Goal: Obtain resource: Obtain resource

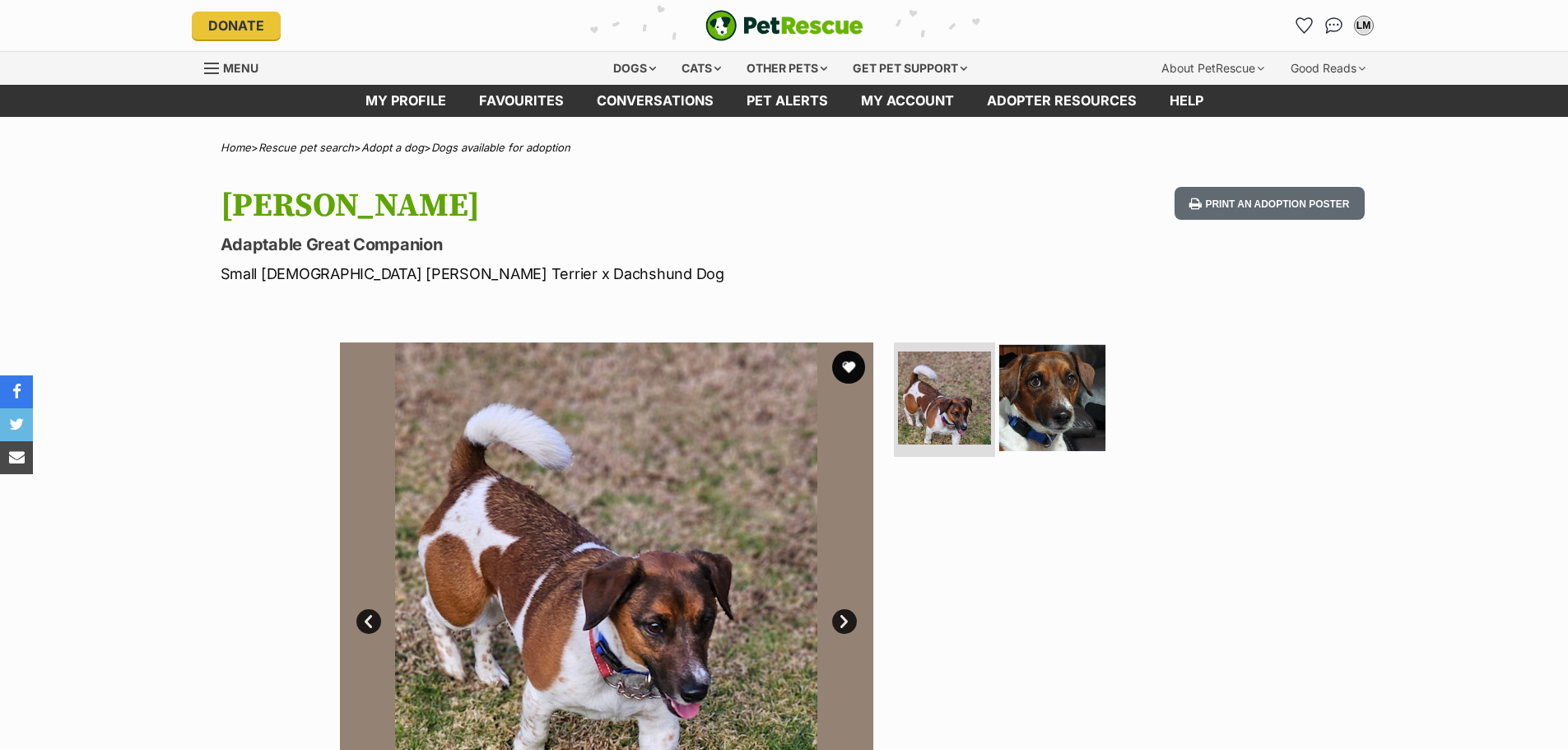
click at [1073, 410] on img at bounding box center [1052, 397] width 106 height 106
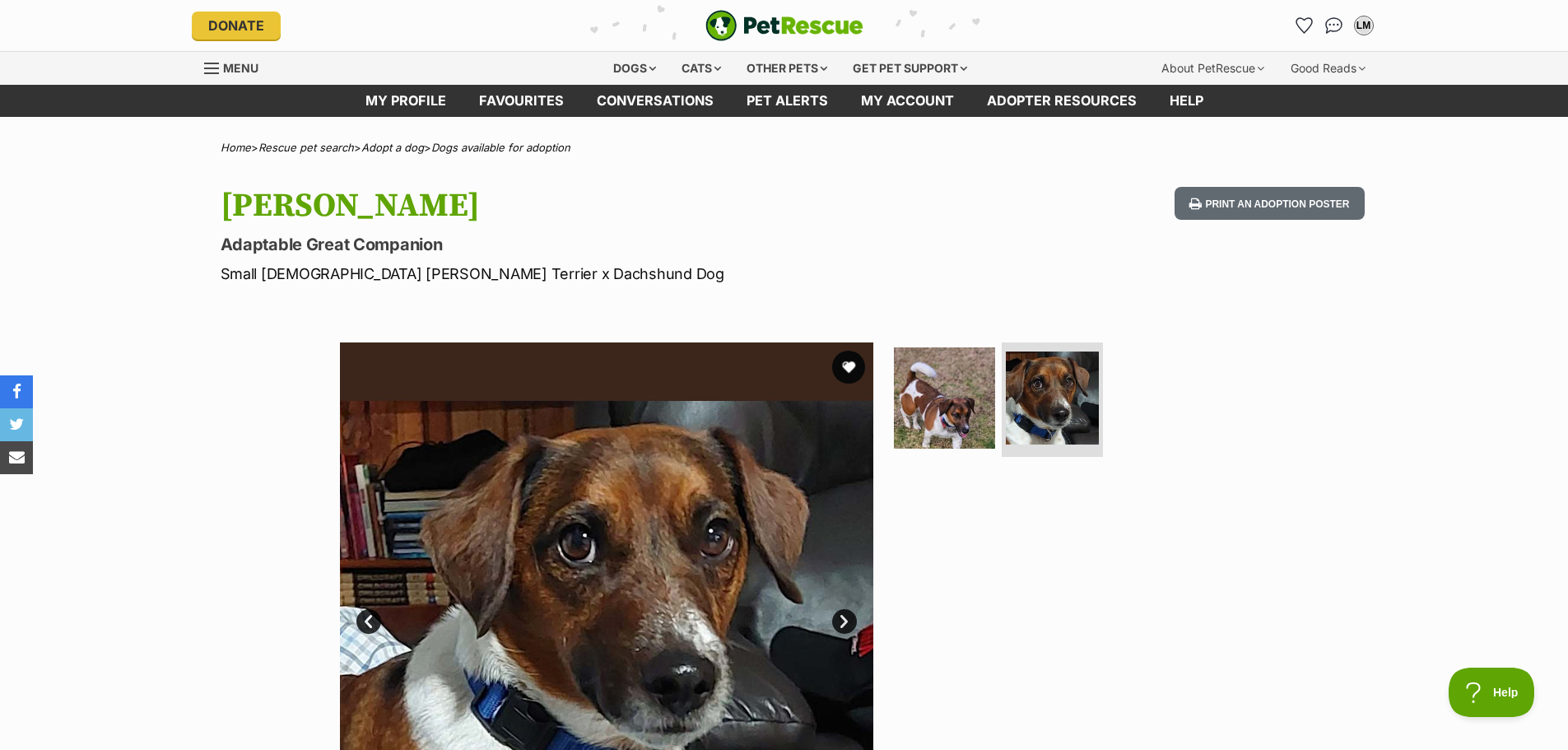
scroll to position [247, 0]
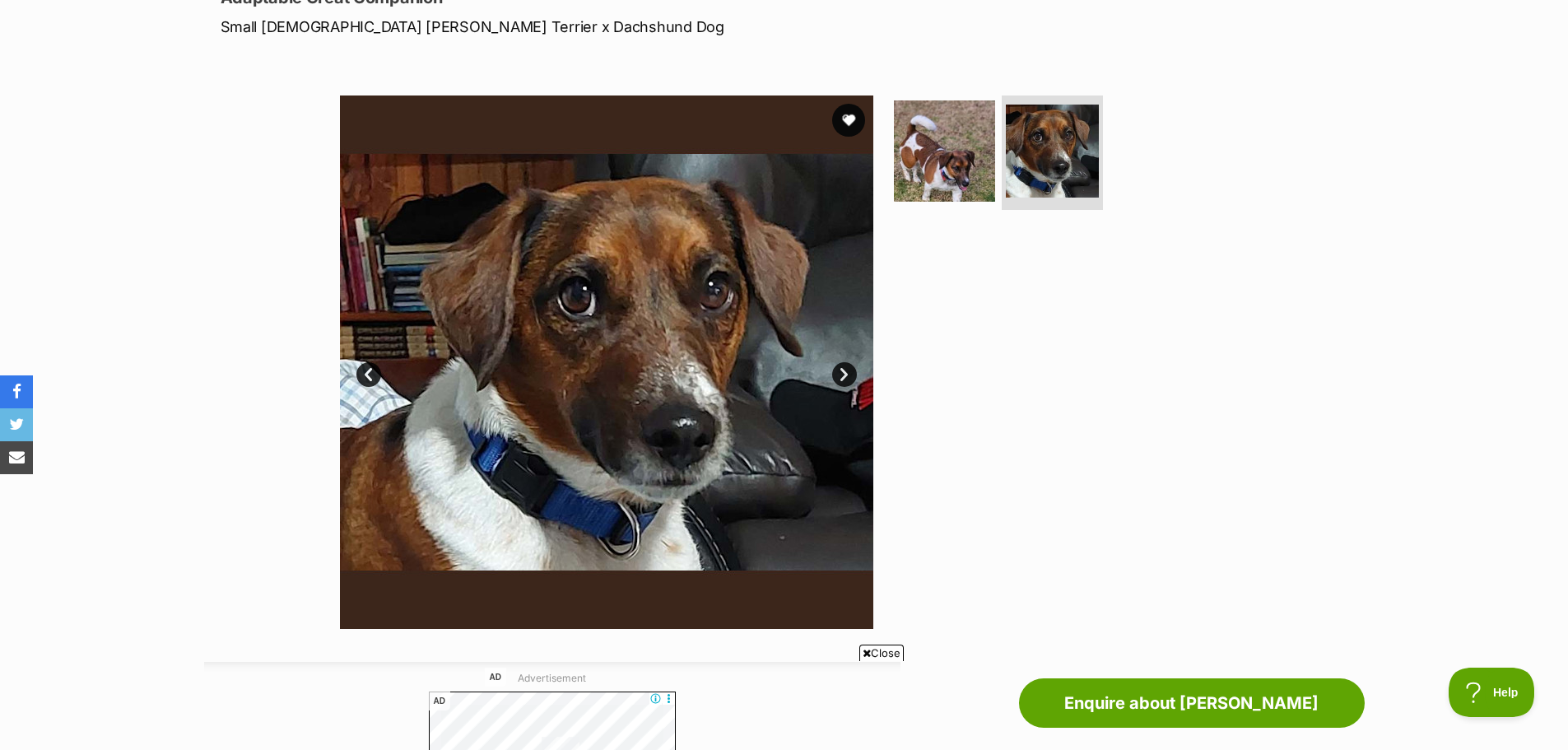
click at [845, 377] on link "Next" at bounding box center [845, 375] width 25 height 25
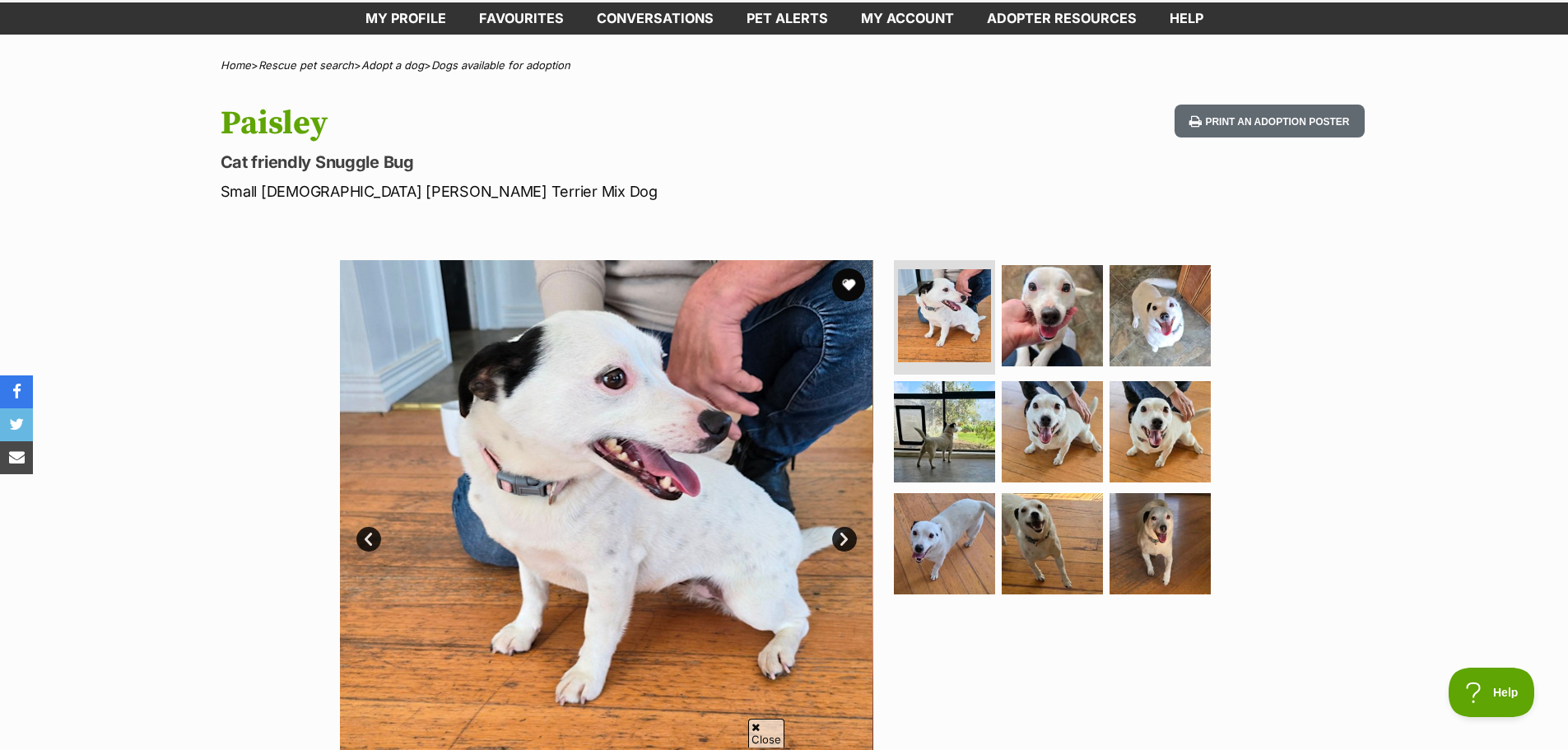
click at [844, 541] on link "Next" at bounding box center [845, 539] width 25 height 25
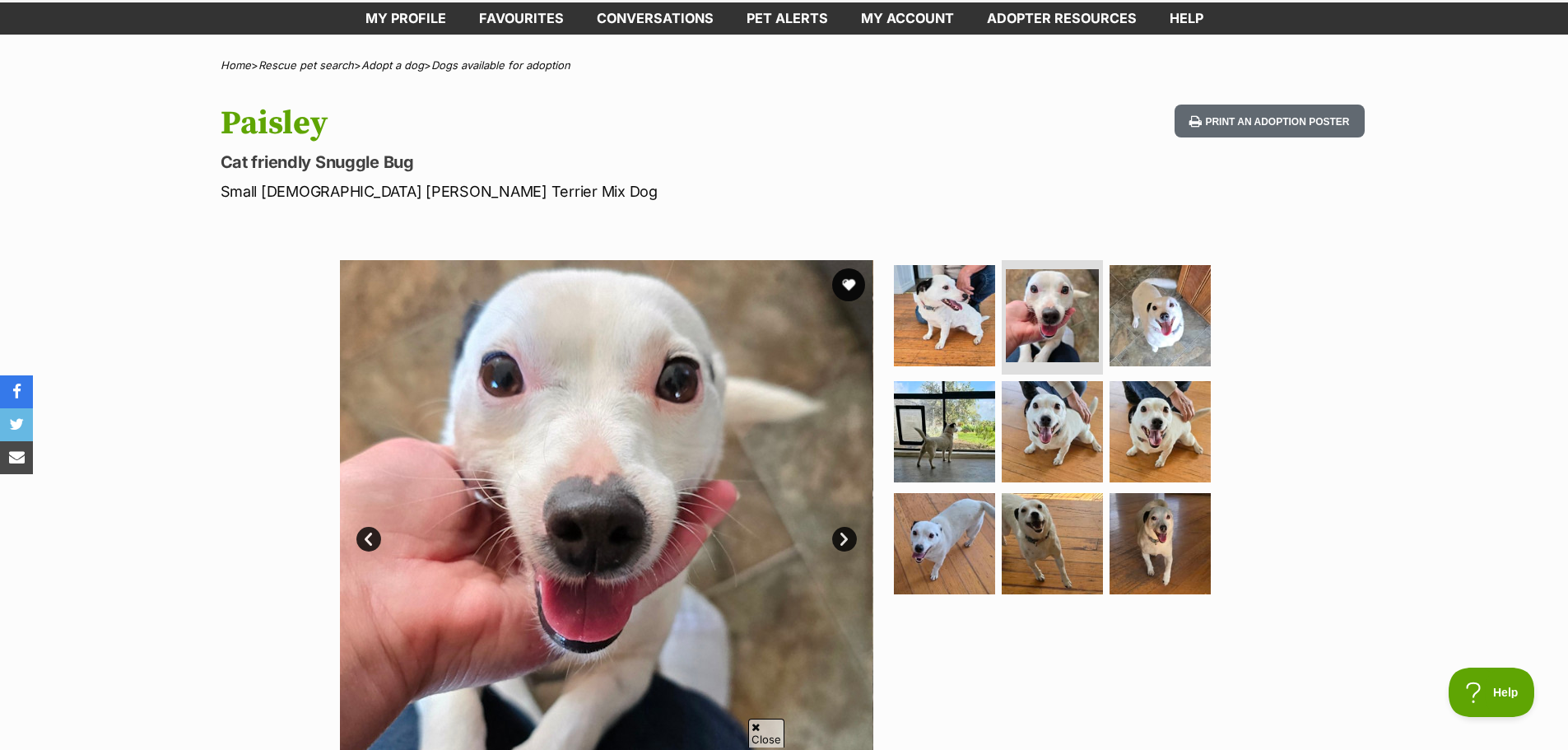
click at [844, 541] on link "Next" at bounding box center [845, 539] width 25 height 25
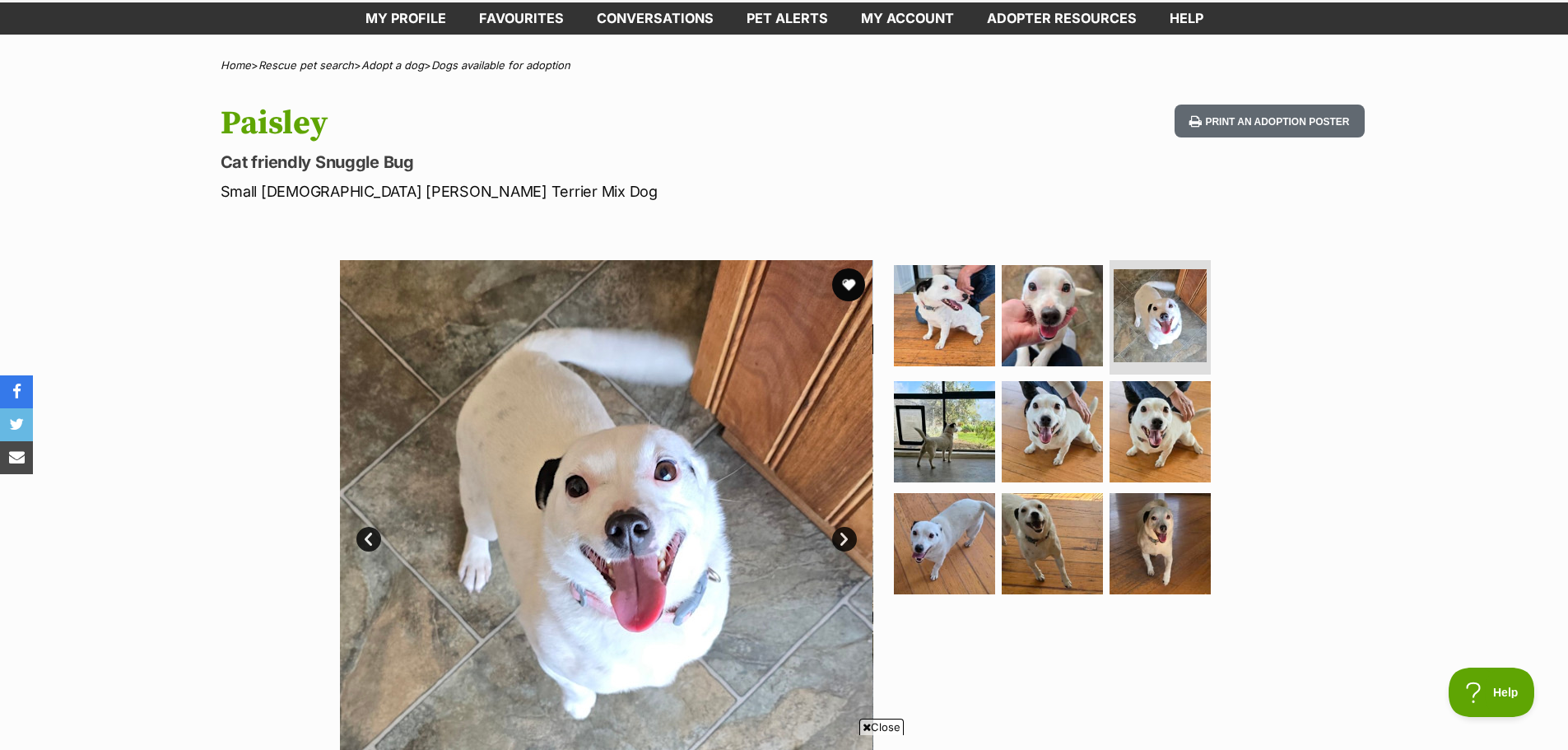
click at [844, 541] on link "Next" at bounding box center [845, 539] width 25 height 25
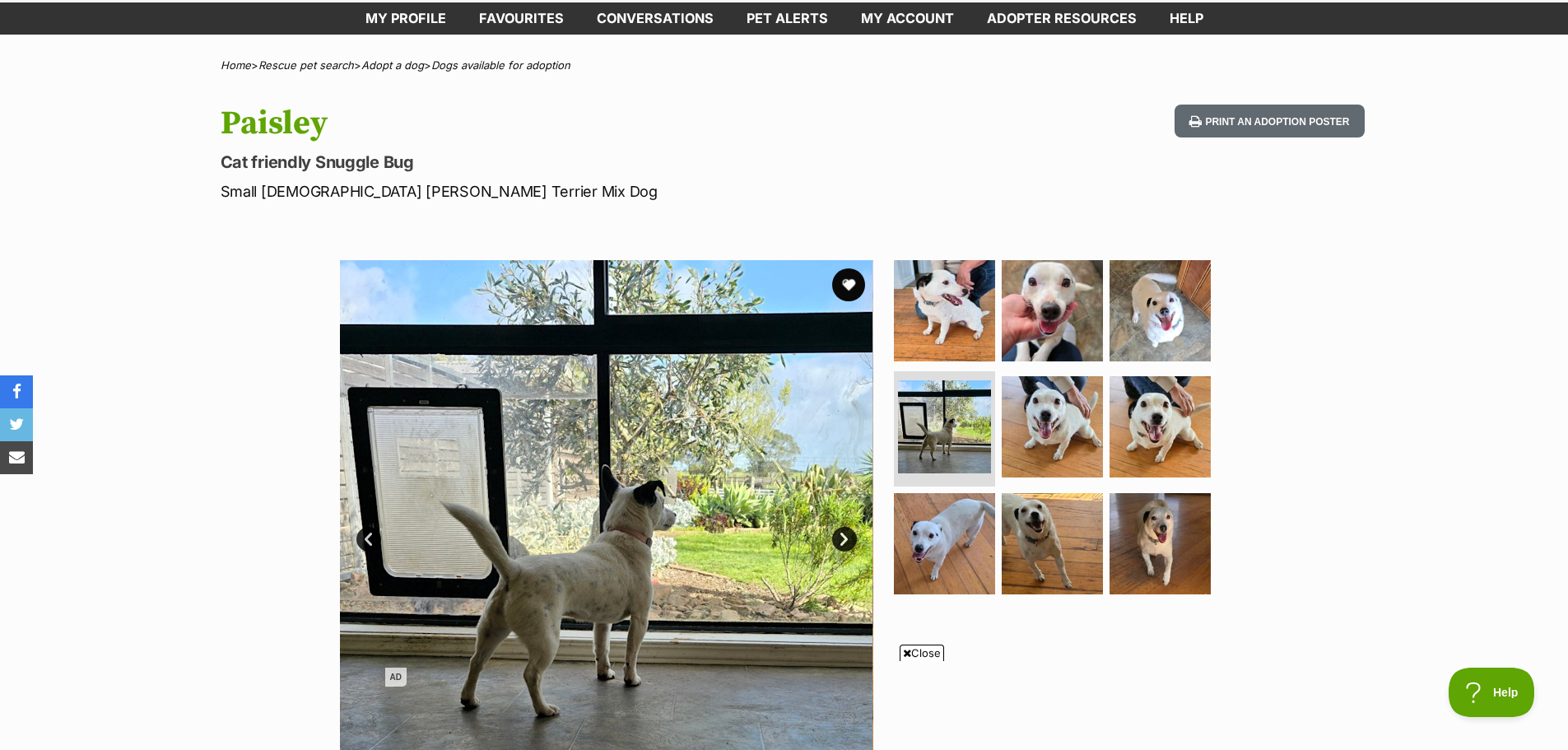
click at [844, 541] on link "Next" at bounding box center [845, 539] width 25 height 25
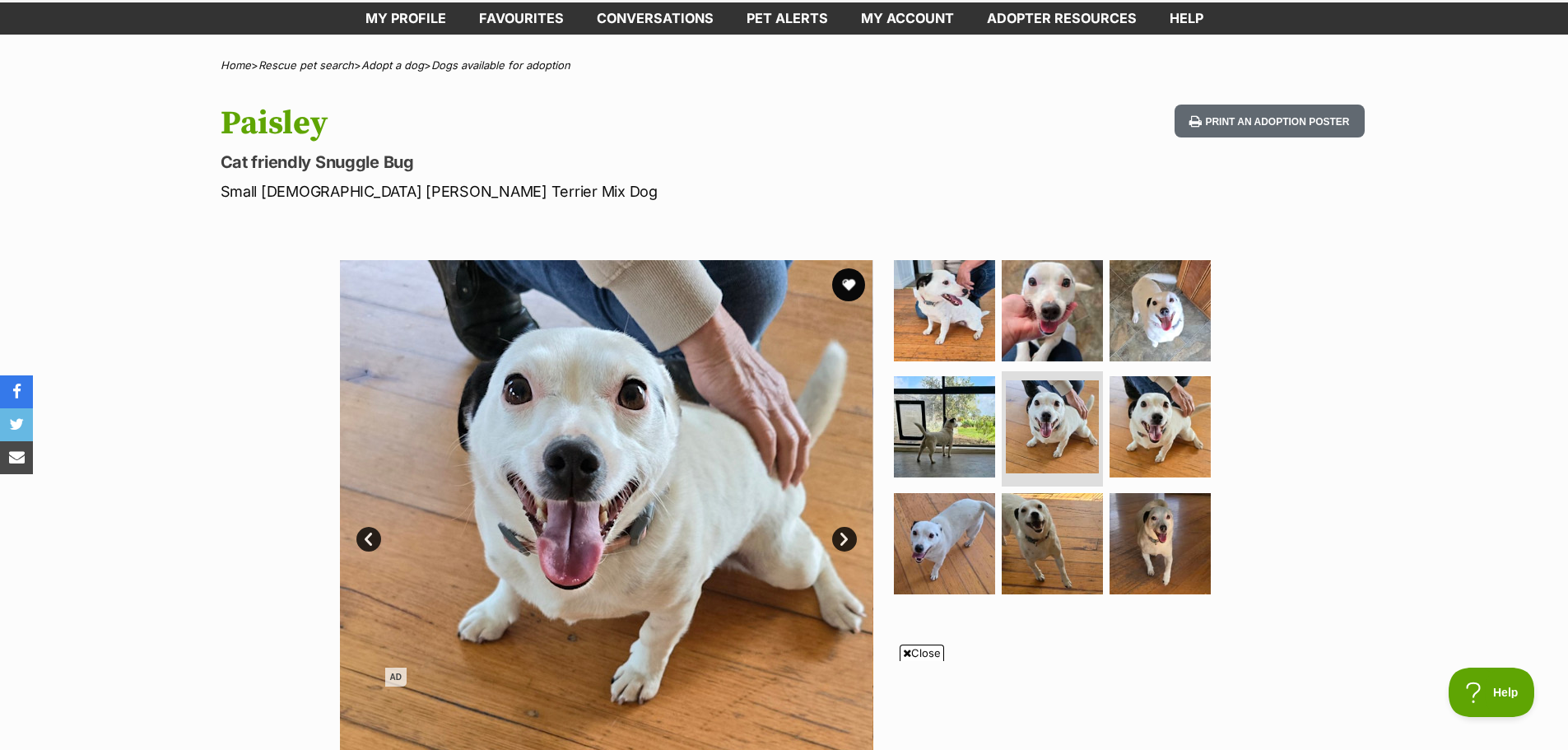
click at [844, 541] on link "Next" at bounding box center [845, 539] width 25 height 25
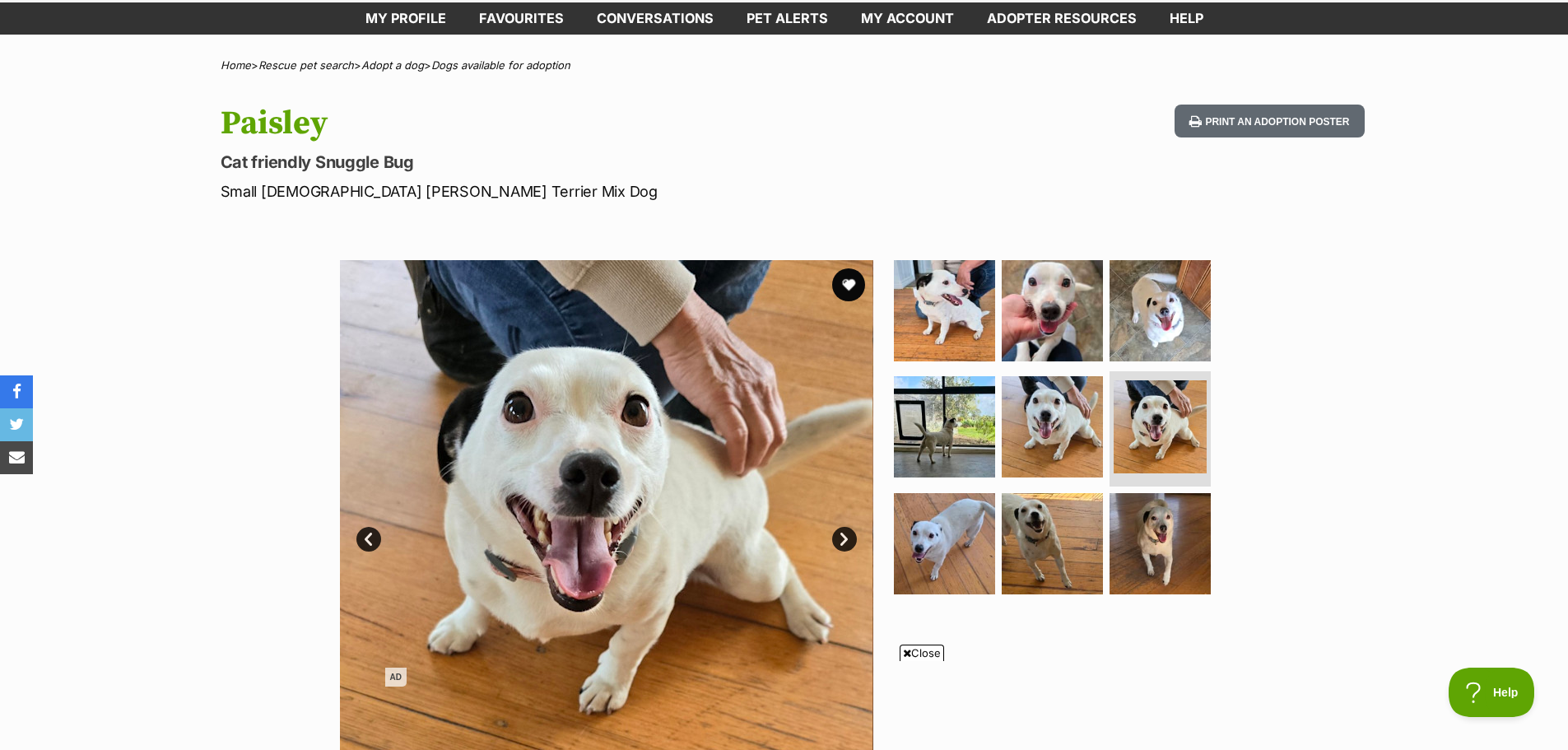
click at [844, 541] on link "Next" at bounding box center [845, 539] width 25 height 25
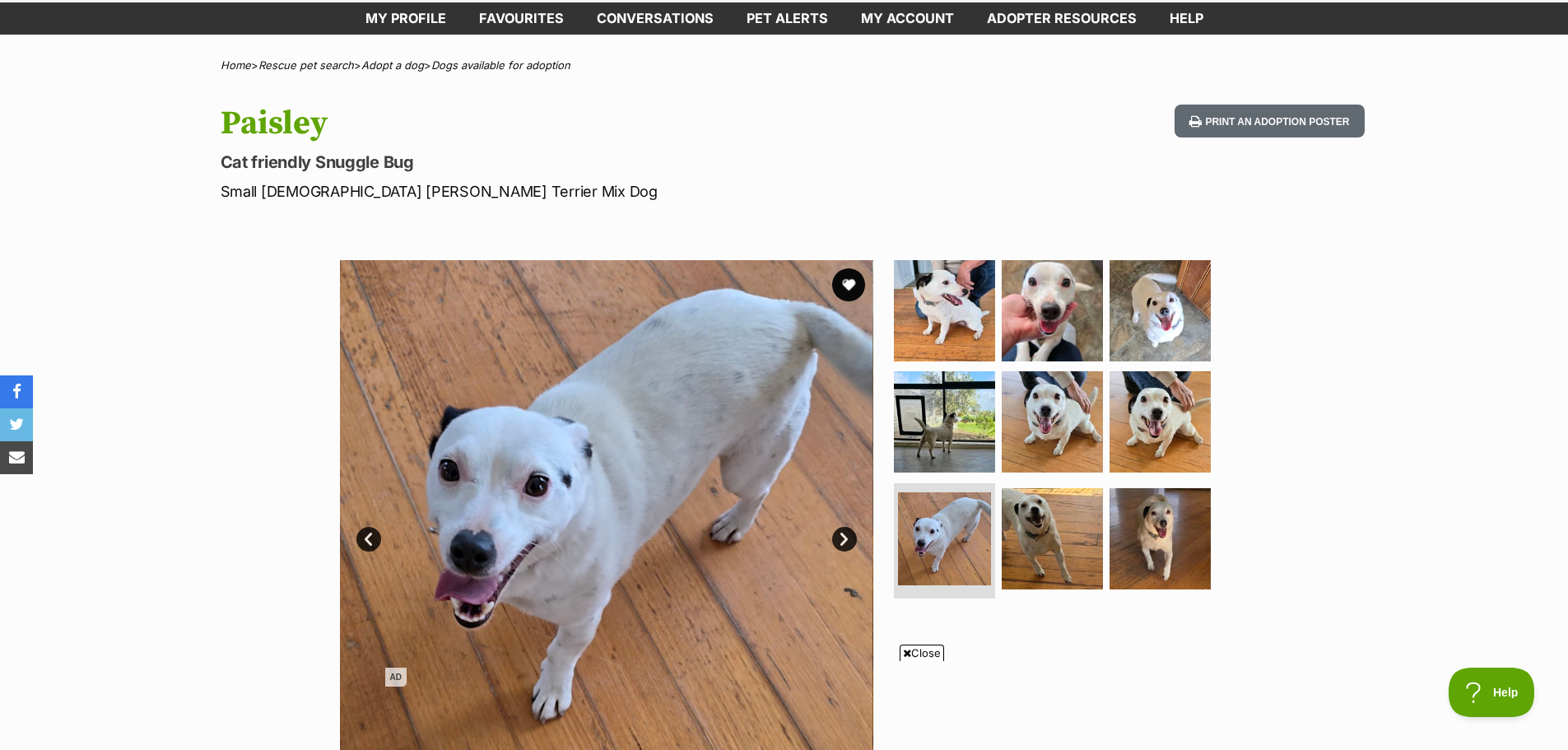
click at [844, 541] on link "Next" at bounding box center [845, 539] width 25 height 25
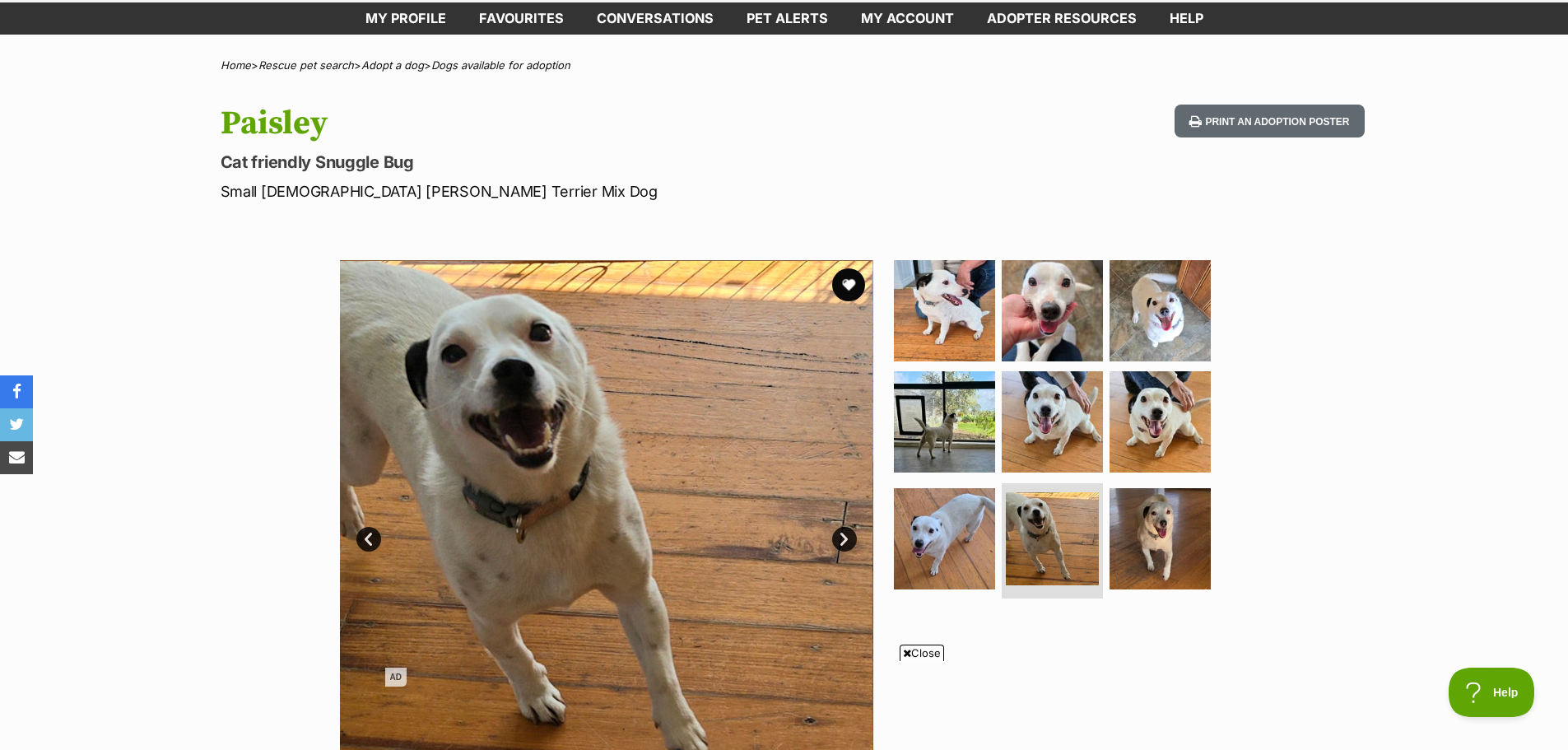
click at [844, 541] on link "Next" at bounding box center [845, 539] width 25 height 25
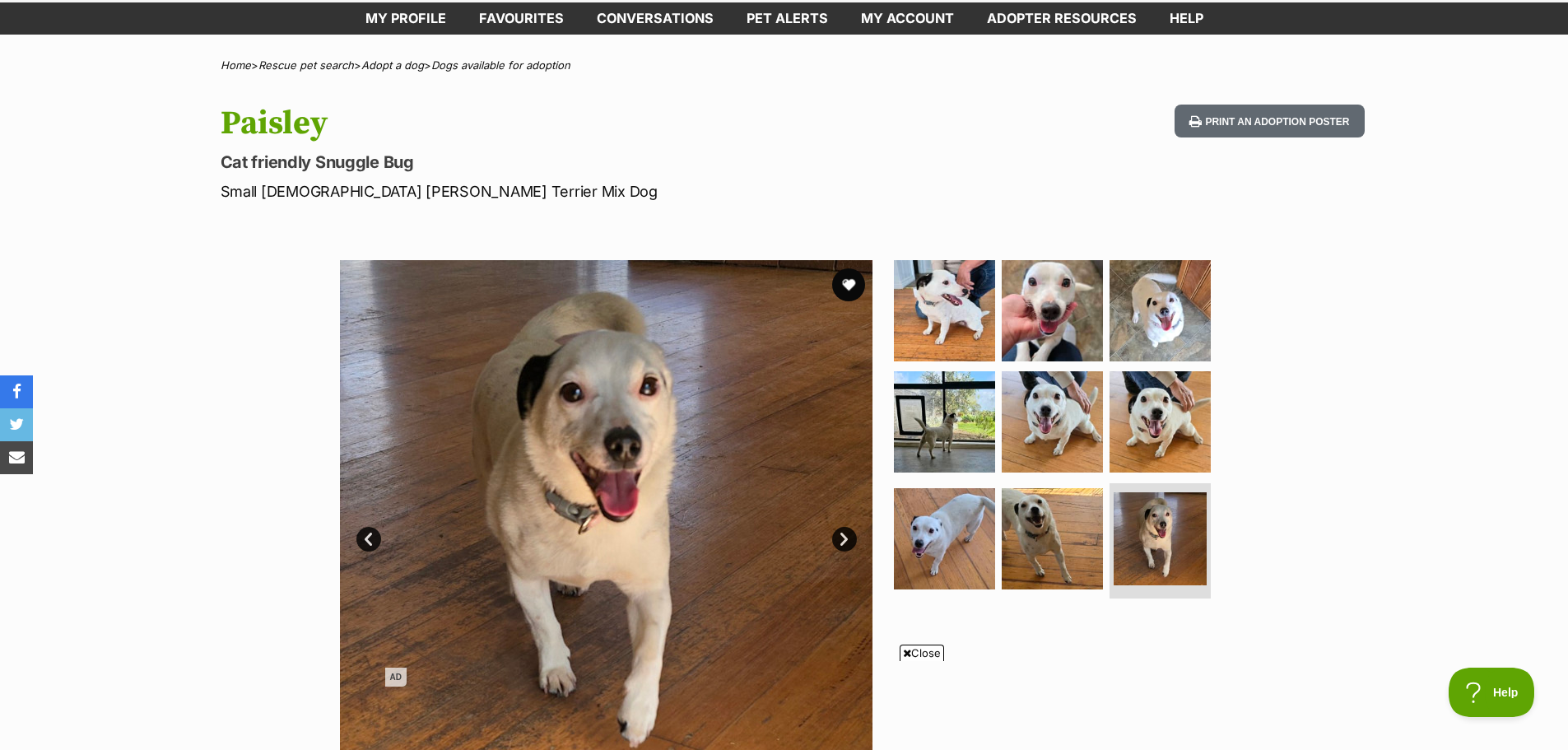
click at [844, 541] on link "Next" at bounding box center [845, 539] width 25 height 25
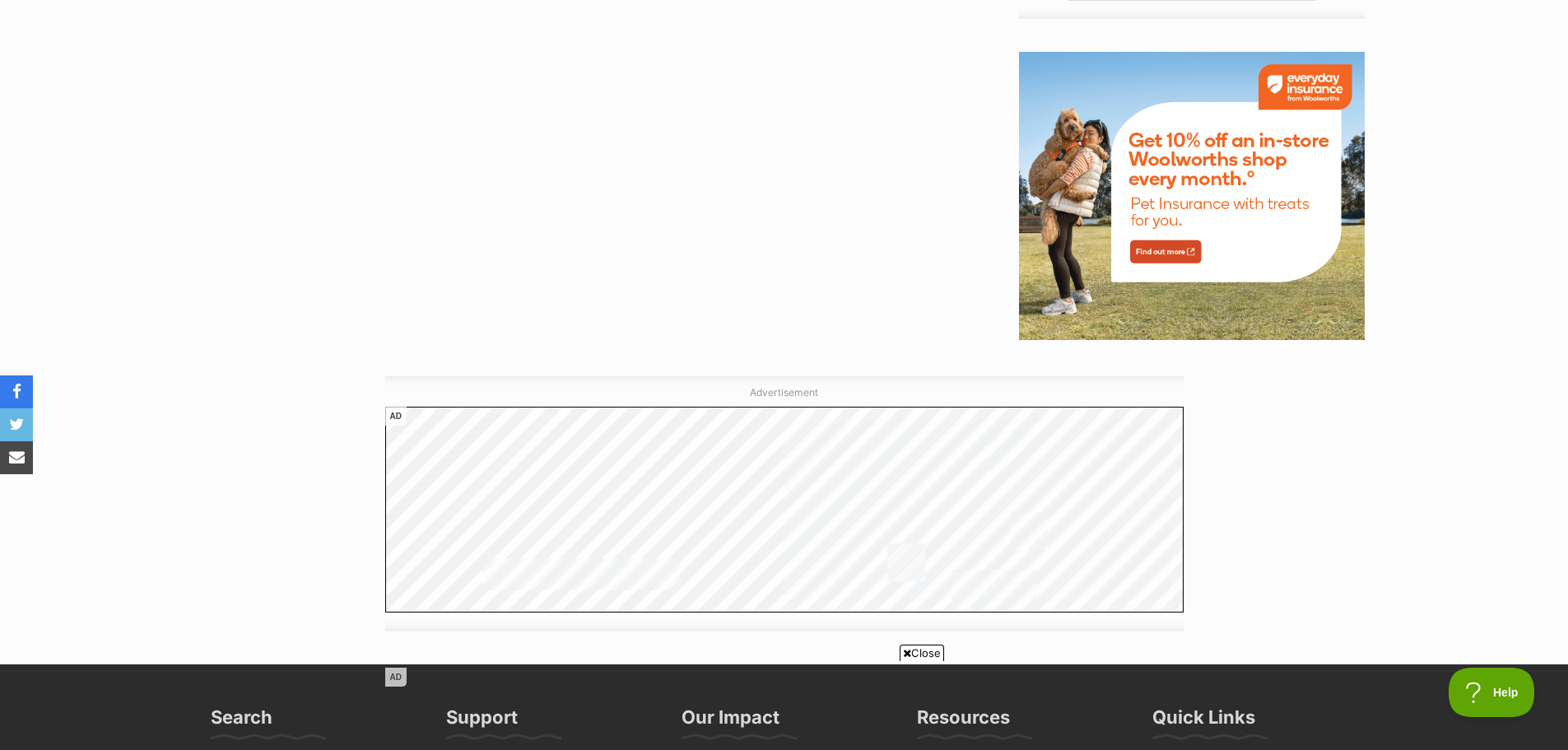
scroll to position [1597, 0]
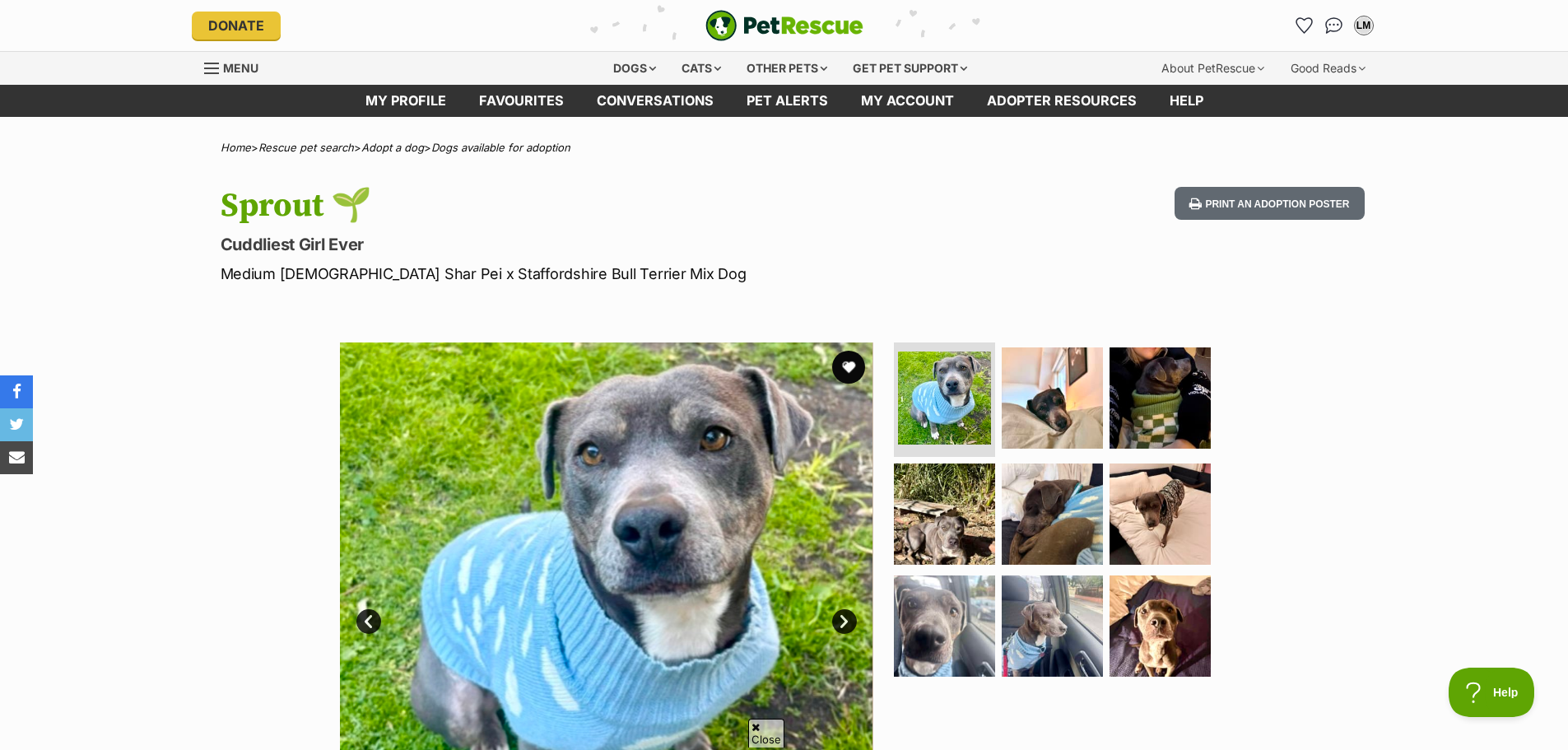
scroll to position [165, 0]
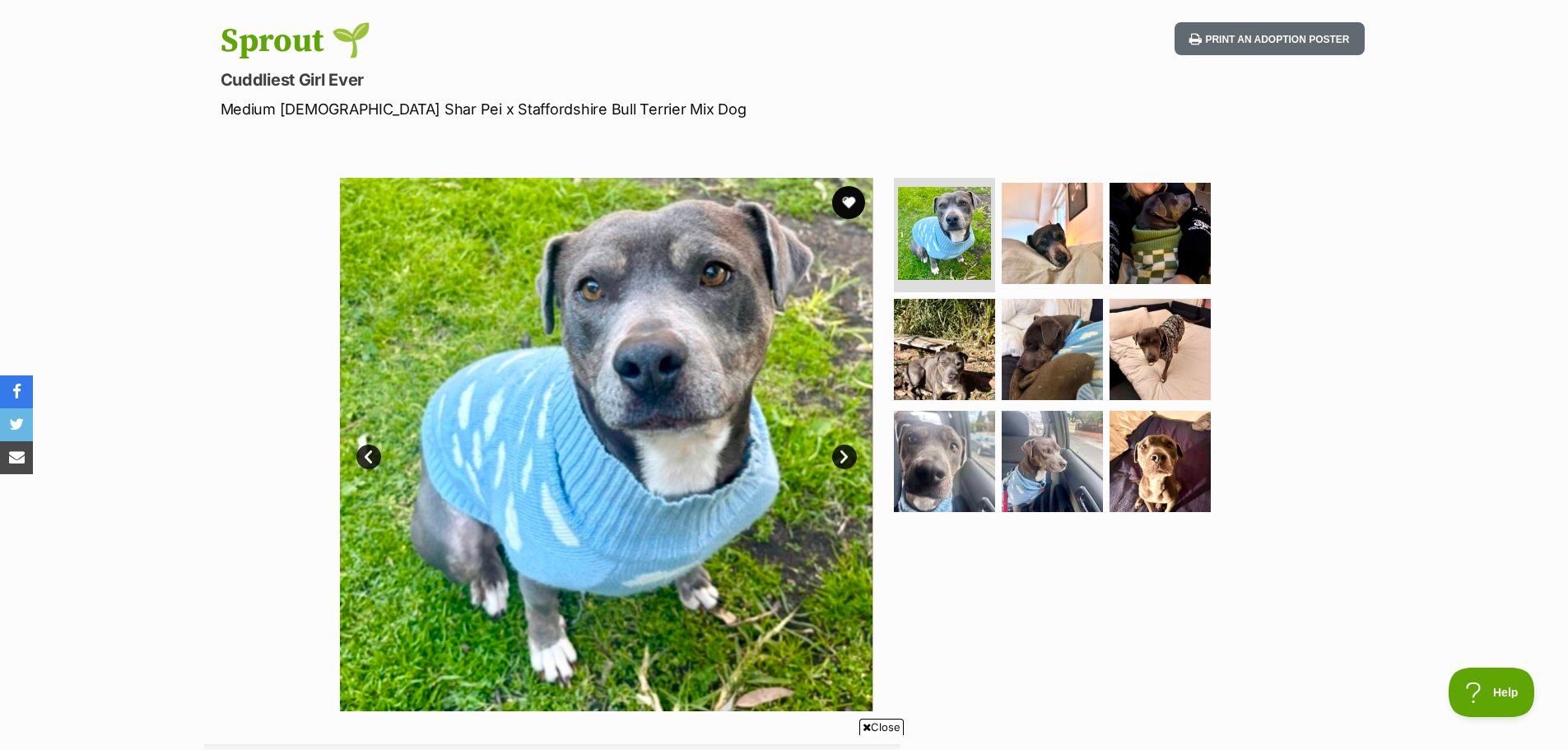
click at [846, 454] on link "Next" at bounding box center [845, 458] width 25 height 25
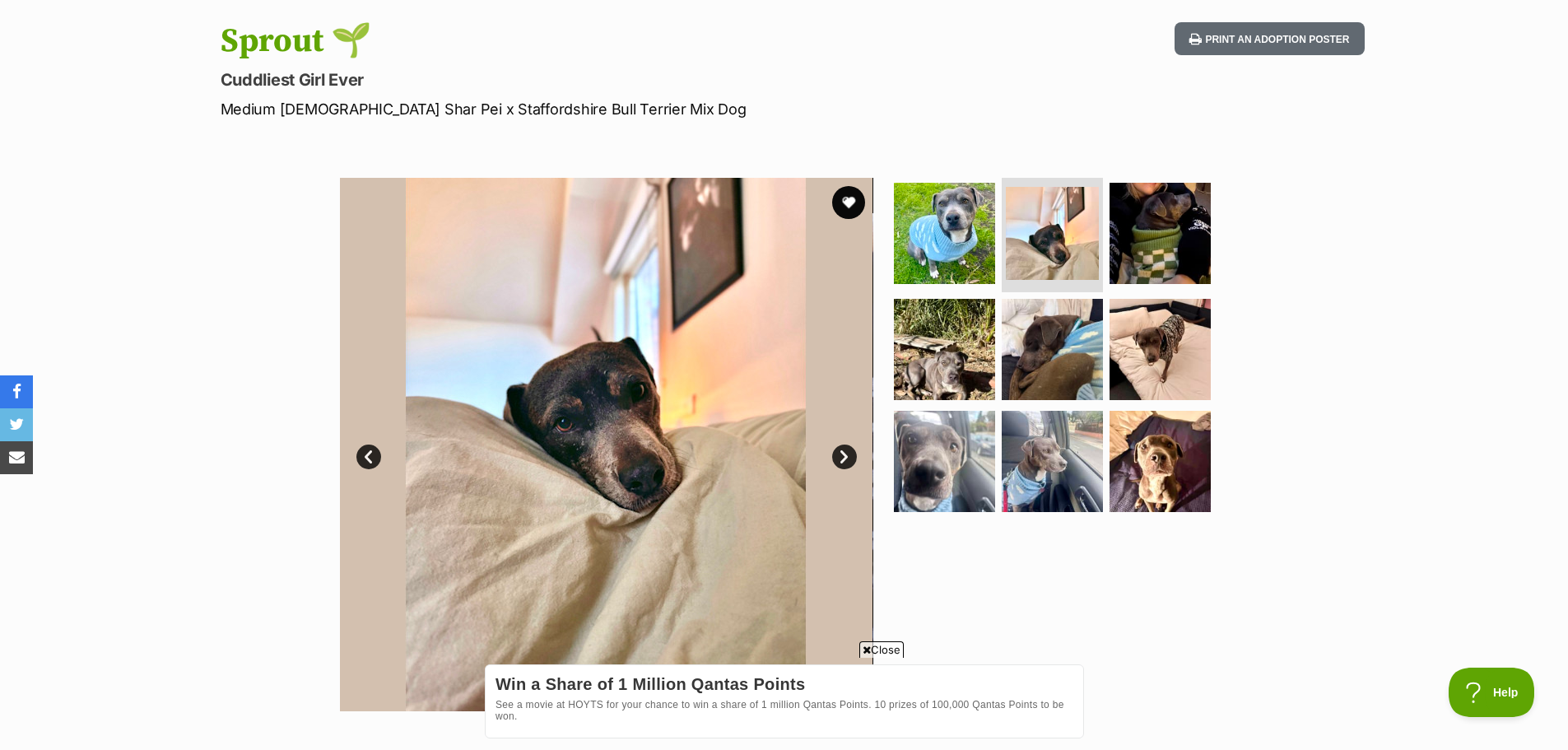
scroll to position [0, 0]
click at [846, 454] on link "Next" at bounding box center [845, 458] width 25 height 25
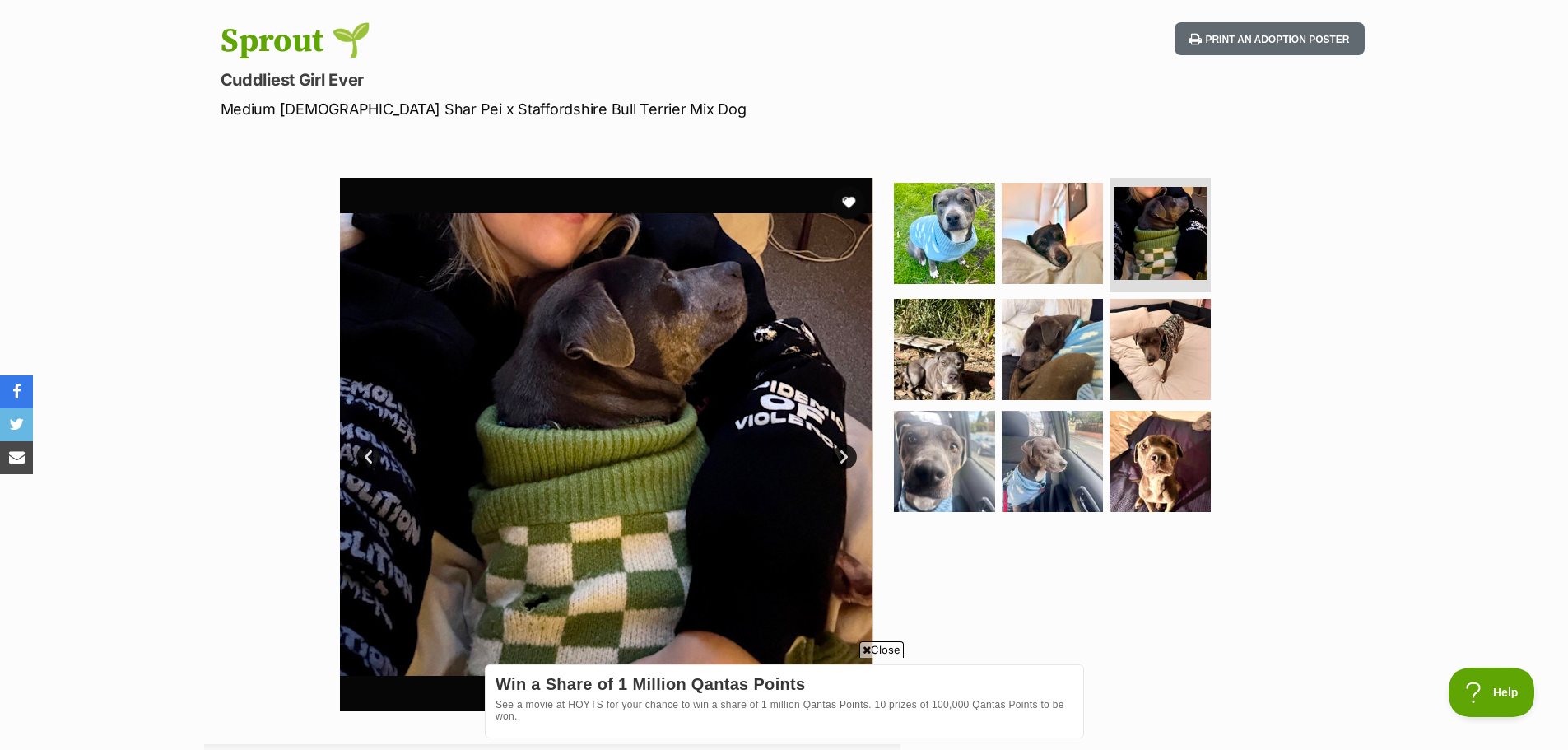
click at [846, 454] on link "Next" at bounding box center [845, 458] width 25 height 25
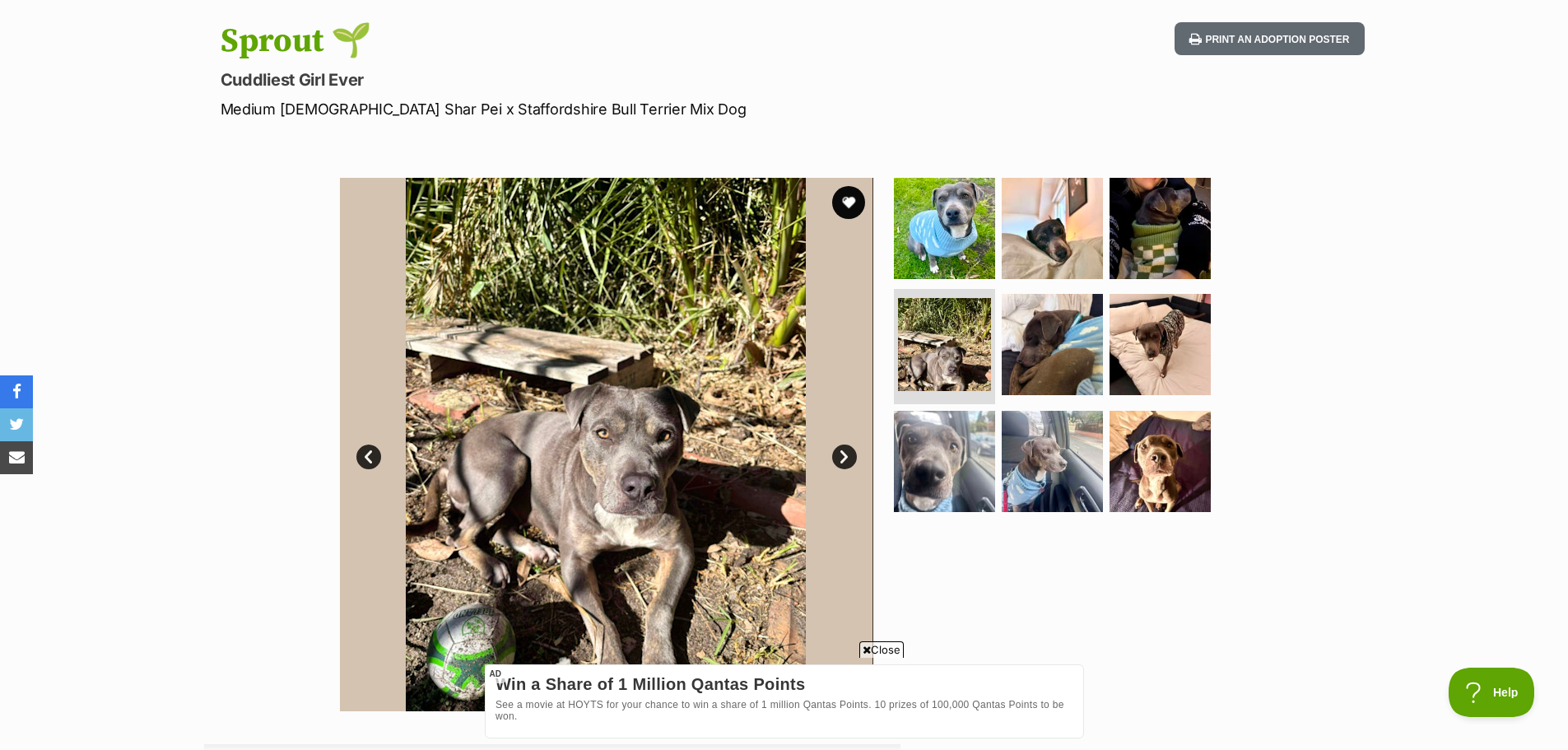
click at [846, 454] on link "Next" at bounding box center [845, 458] width 25 height 25
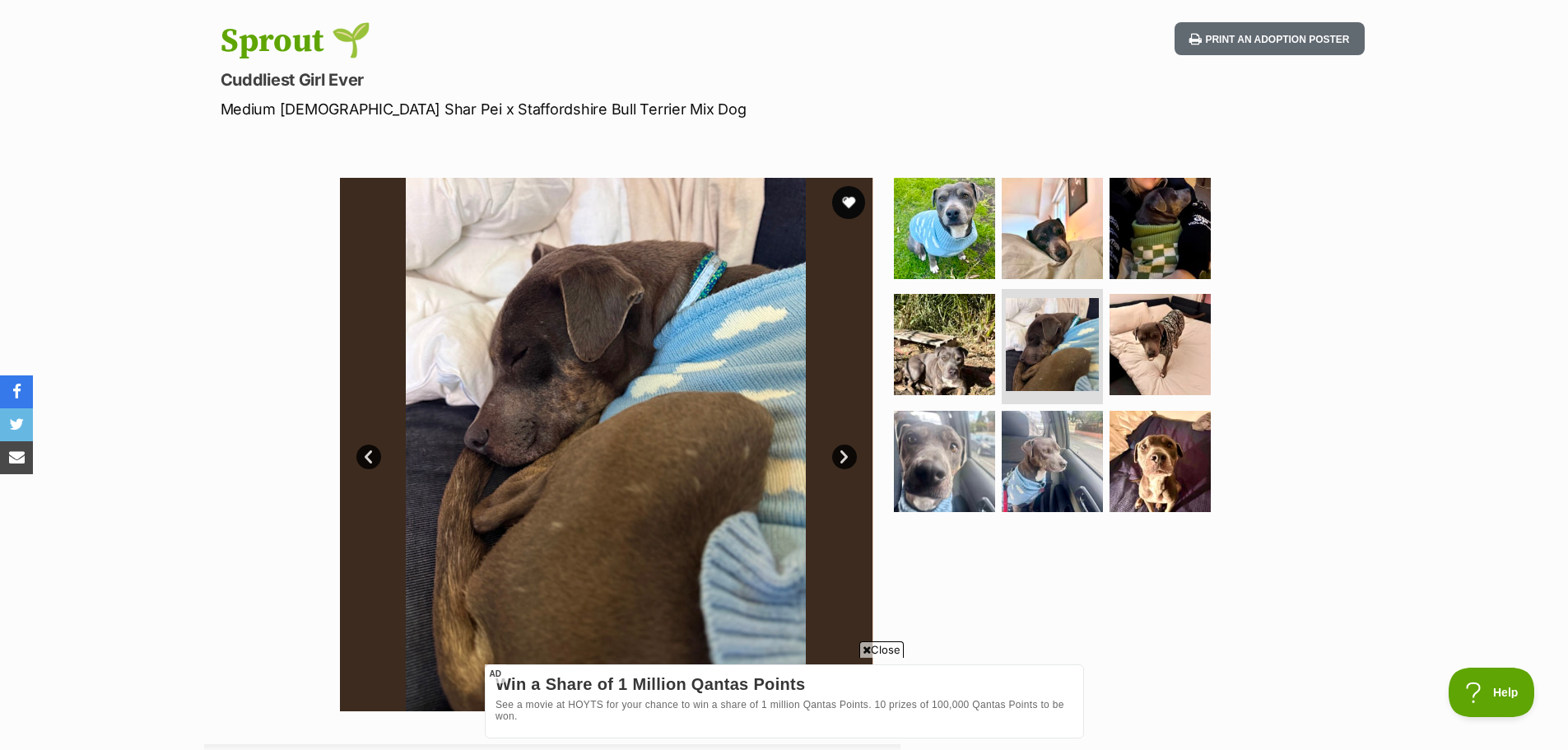
click at [846, 454] on link "Next" at bounding box center [845, 458] width 25 height 25
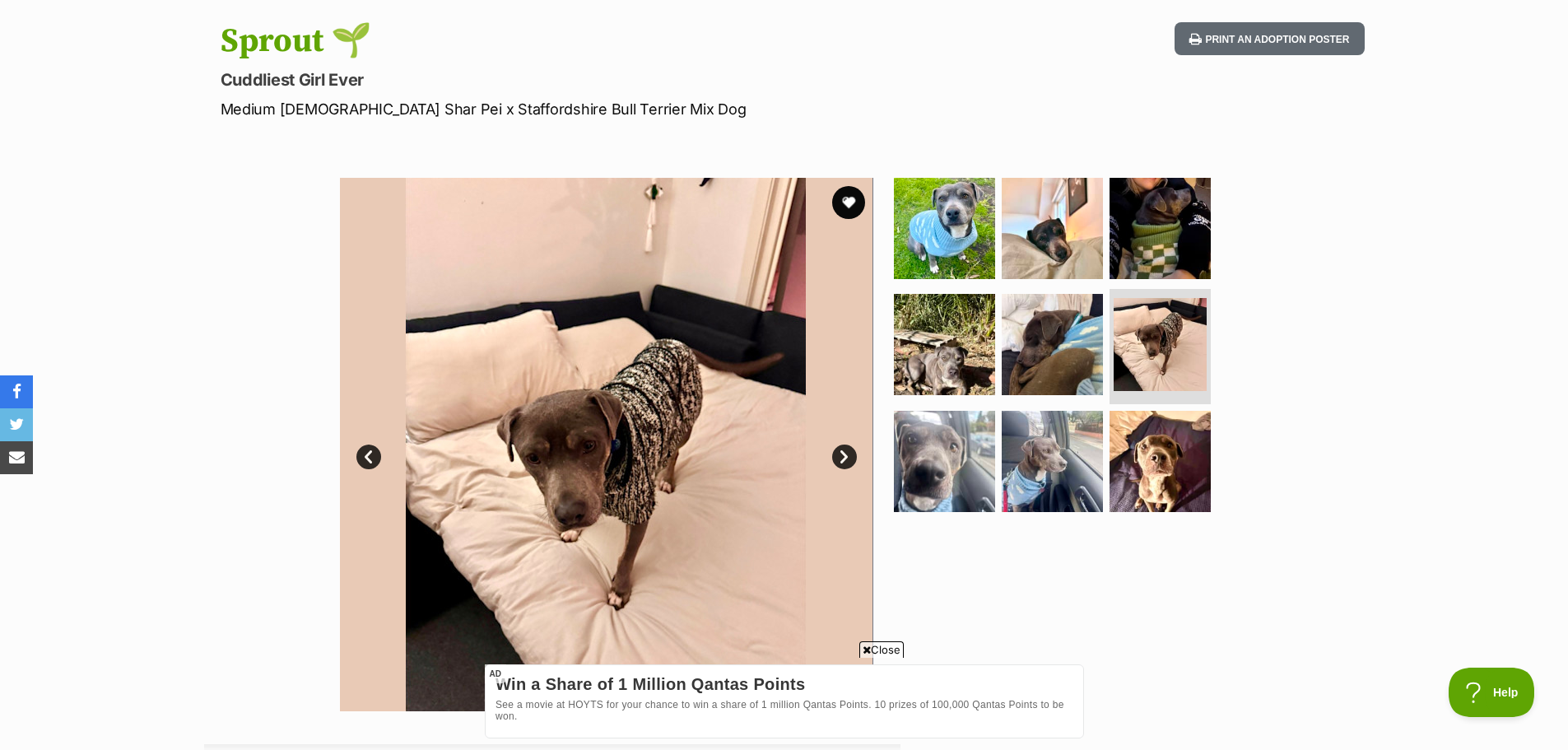
click at [846, 454] on link "Next" at bounding box center [845, 458] width 25 height 25
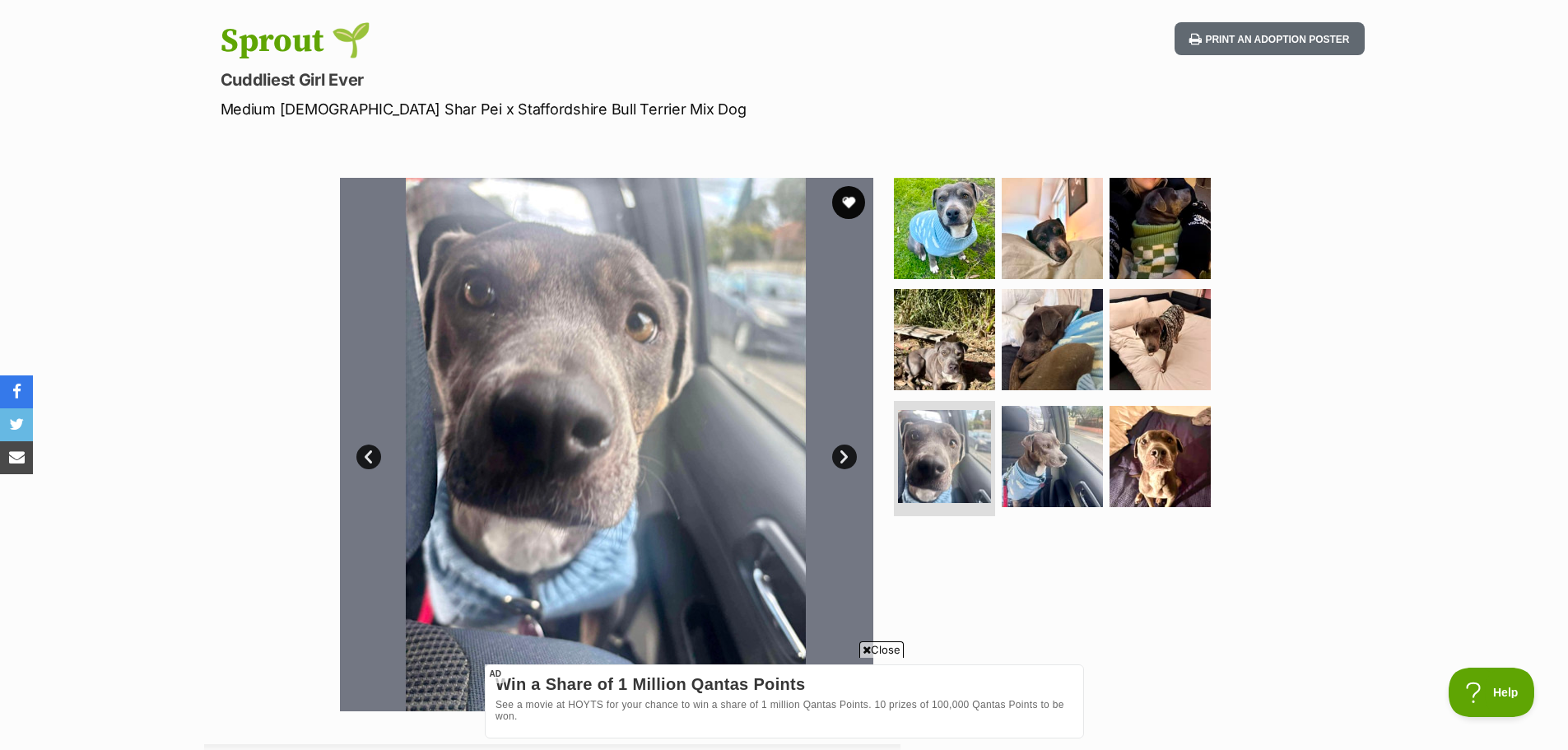
click at [846, 454] on link "Next" at bounding box center [845, 458] width 25 height 25
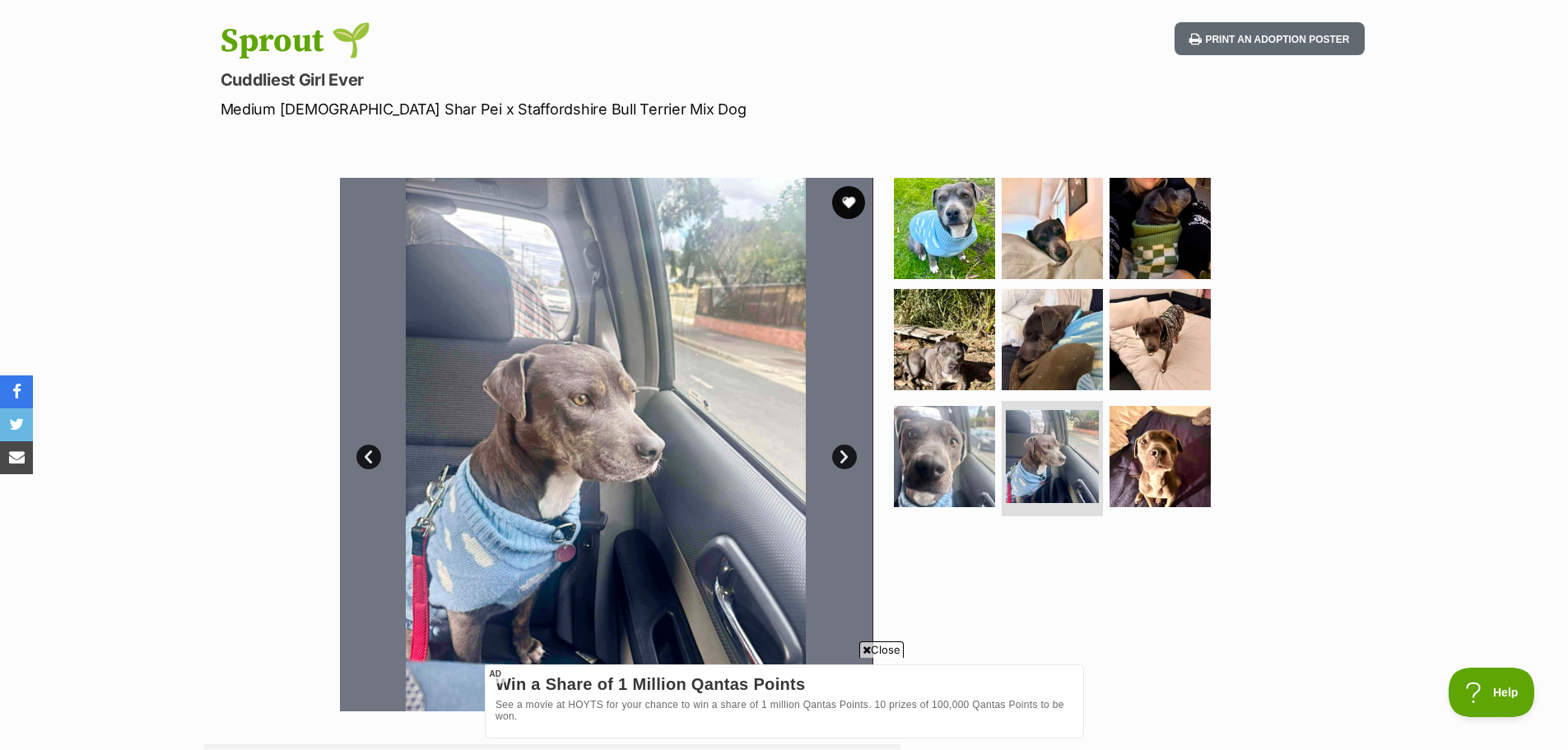
click at [846, 454] on link "Next" at bounding box center [845, 458] width 25 height 25
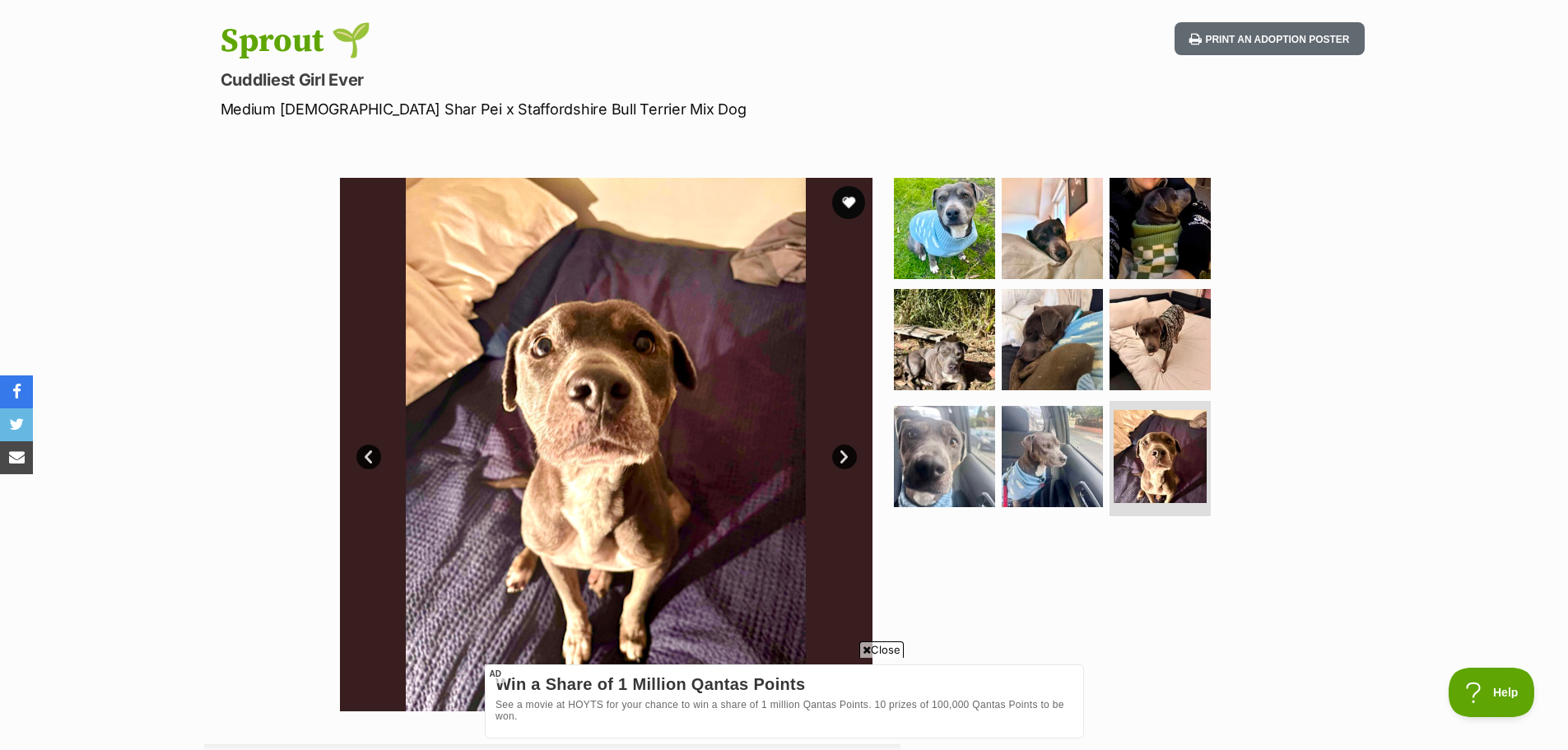
click at [846, 454] on link "Next" at bounding box center [845, 458] width 25 height 25
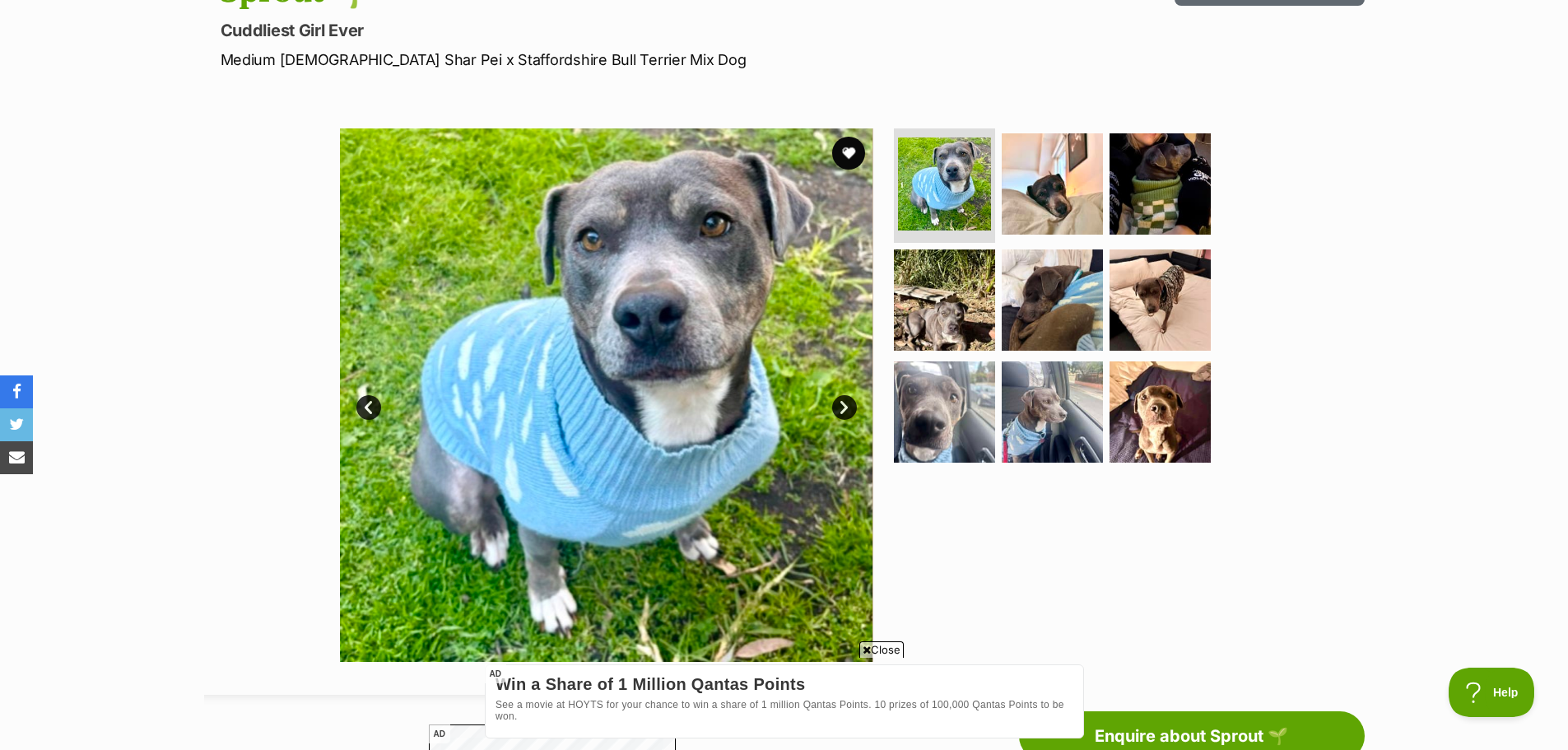
scroll to position [165, 0]
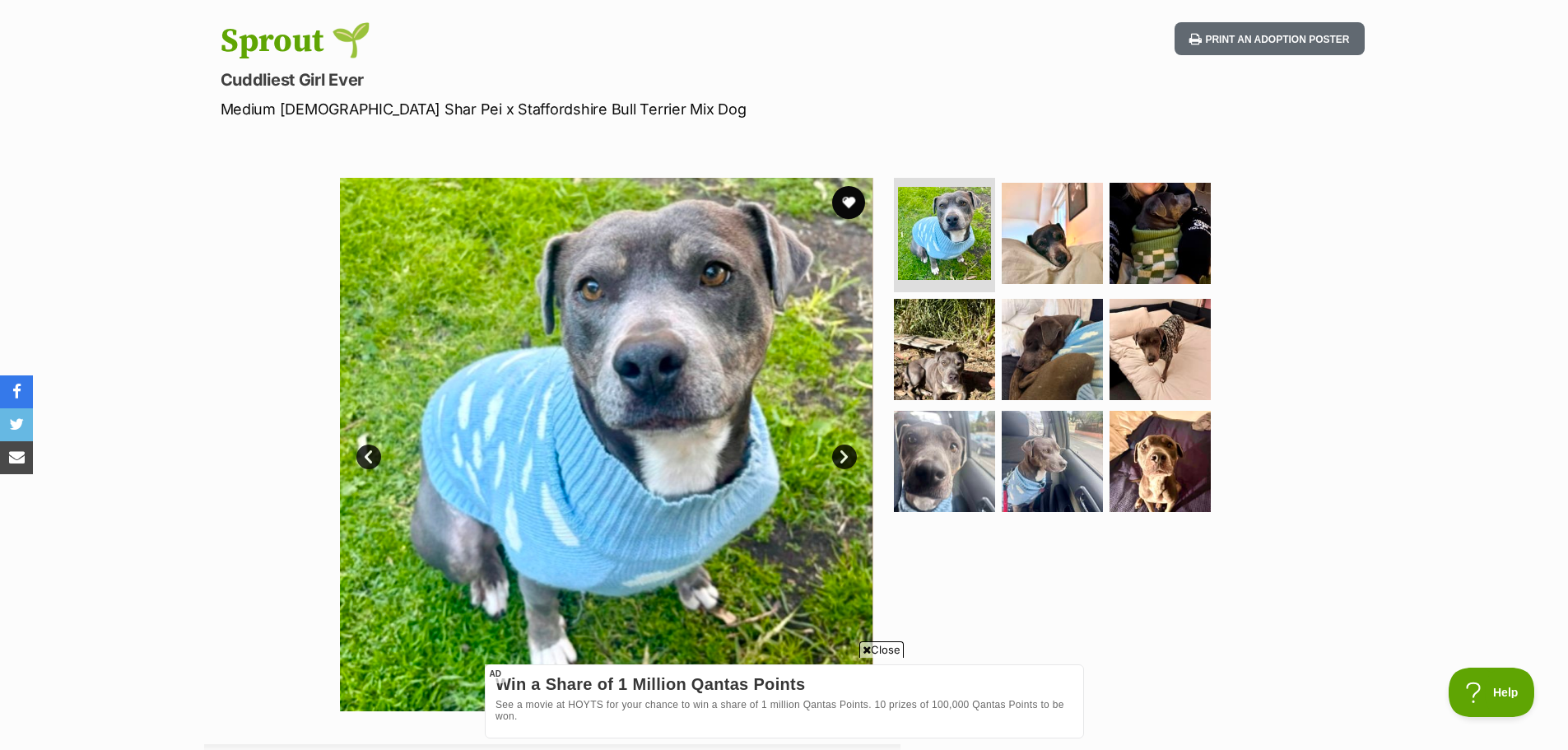
click at [845, 461] on link "Next" at bounding box center [845, 458] width 25 height 25
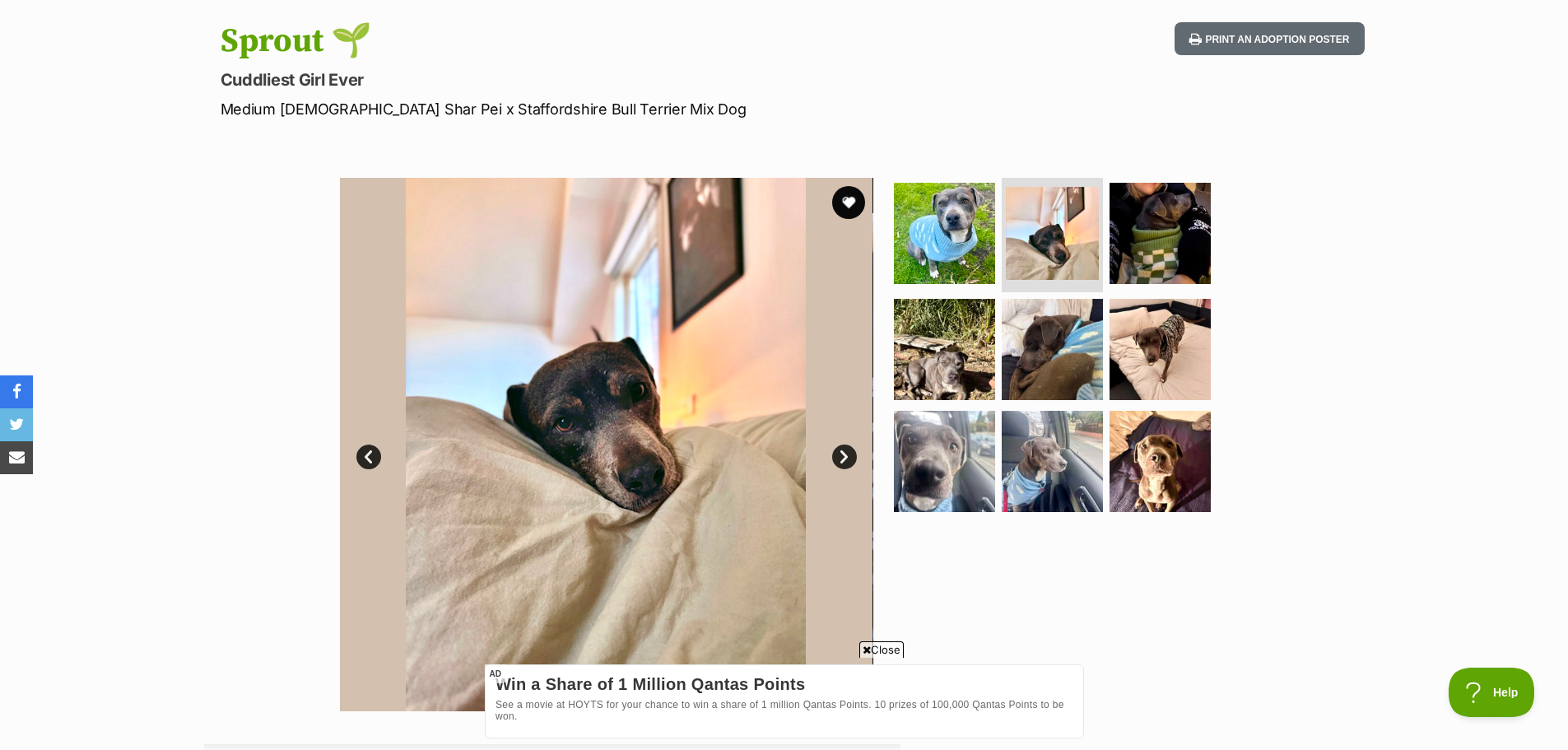
click at [845, 461] on link "Next" at bounding box center [845, 458] width 25 height 25
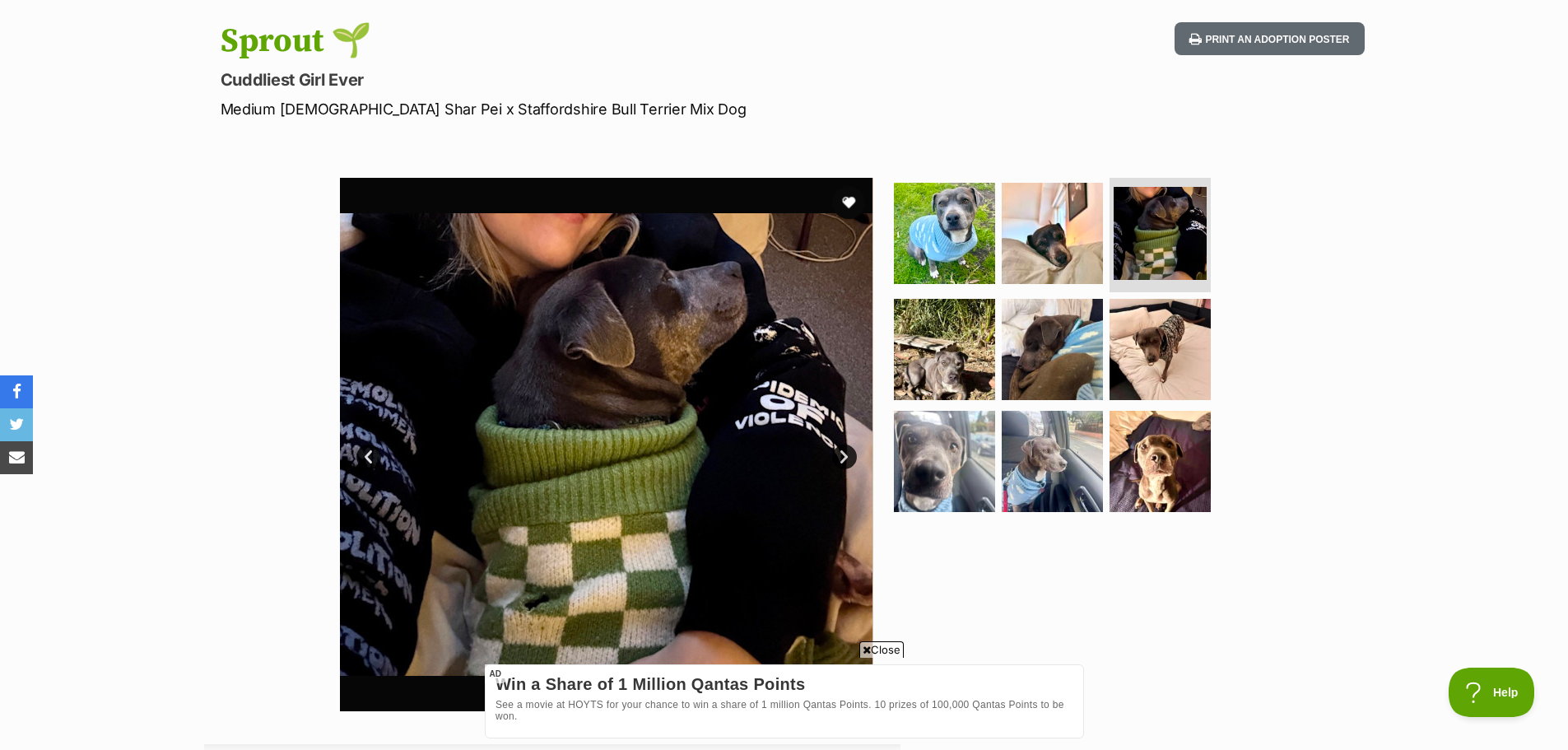
click at [845, 461] on link "Next" at bounding box center [845, 458] width 25 height 25
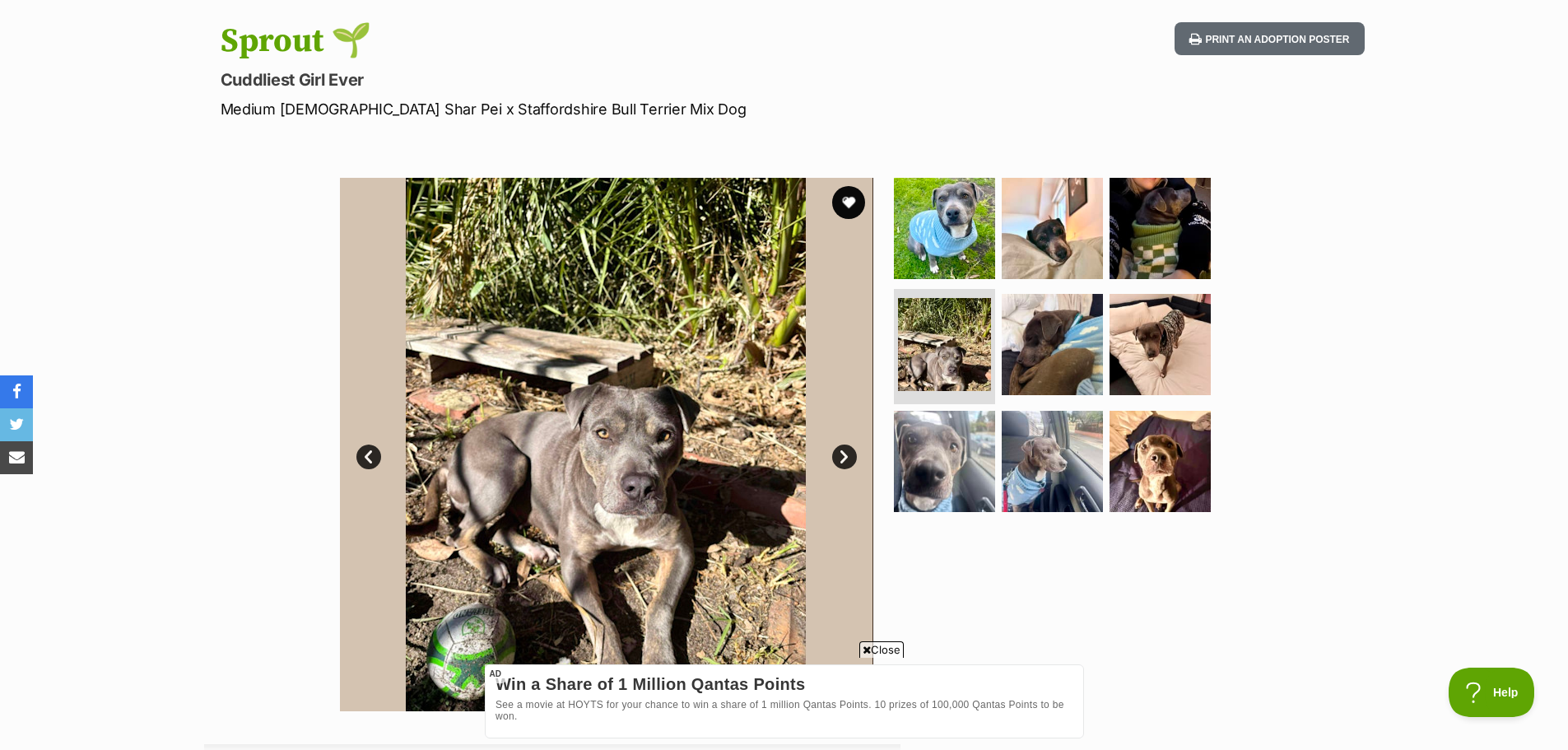
click at [845, 461] on link "Next" at bounding box center [845, 458] width 25 height 25
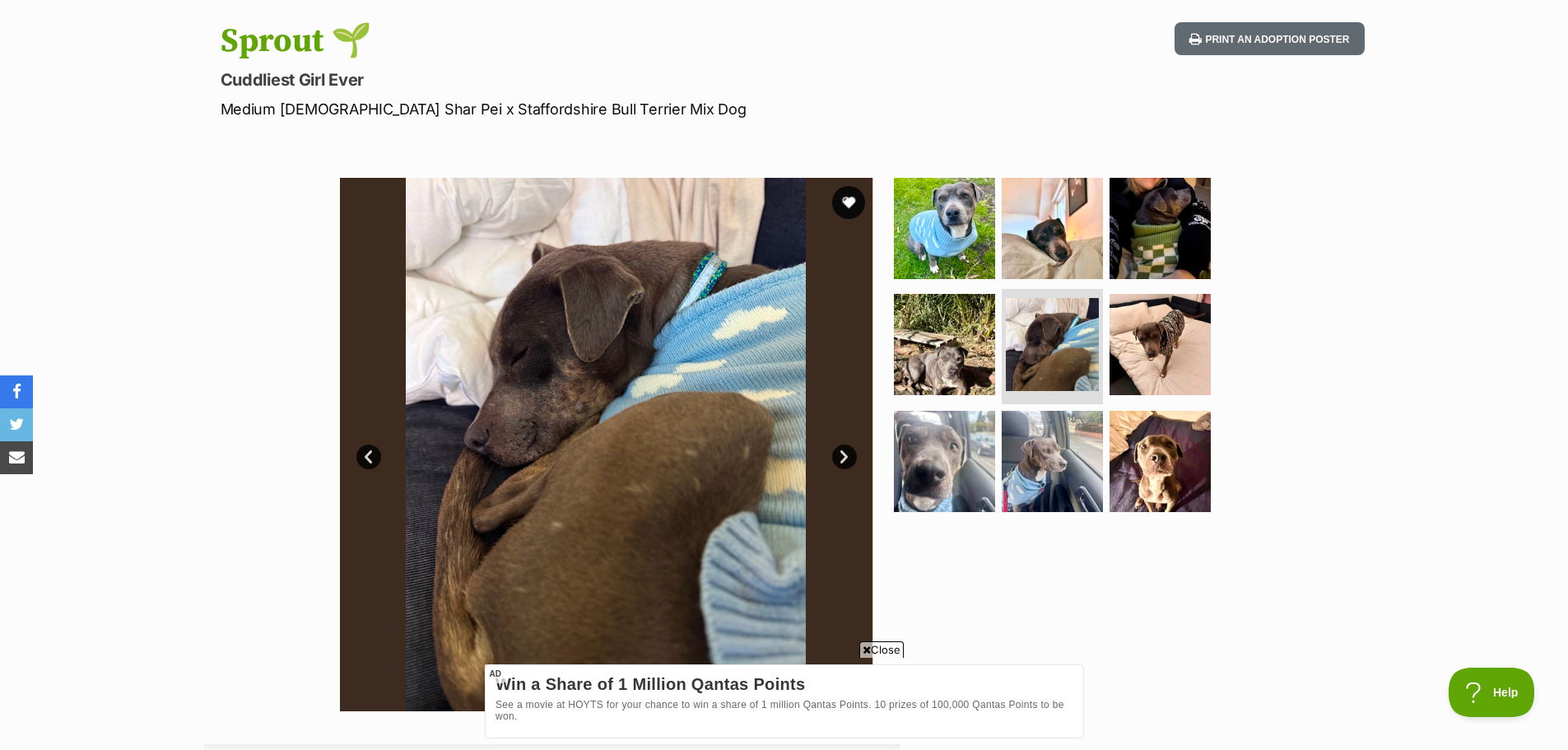
click at [845, 461] on link "Next" at bounding box center [845, 458] width 25 height 25
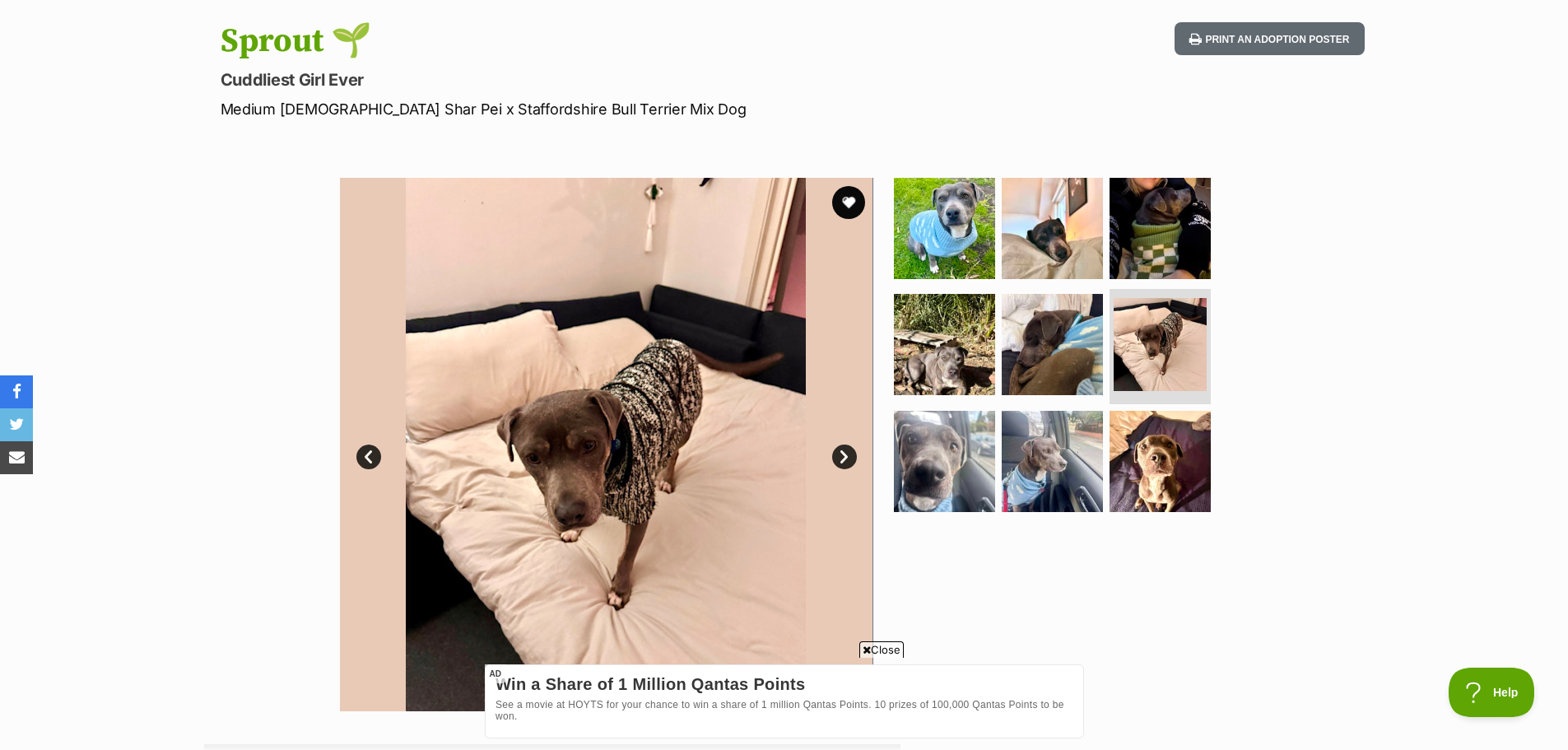
click at [845, 461] on link "Next" at bounding box center [845, 458] width 25 height 25
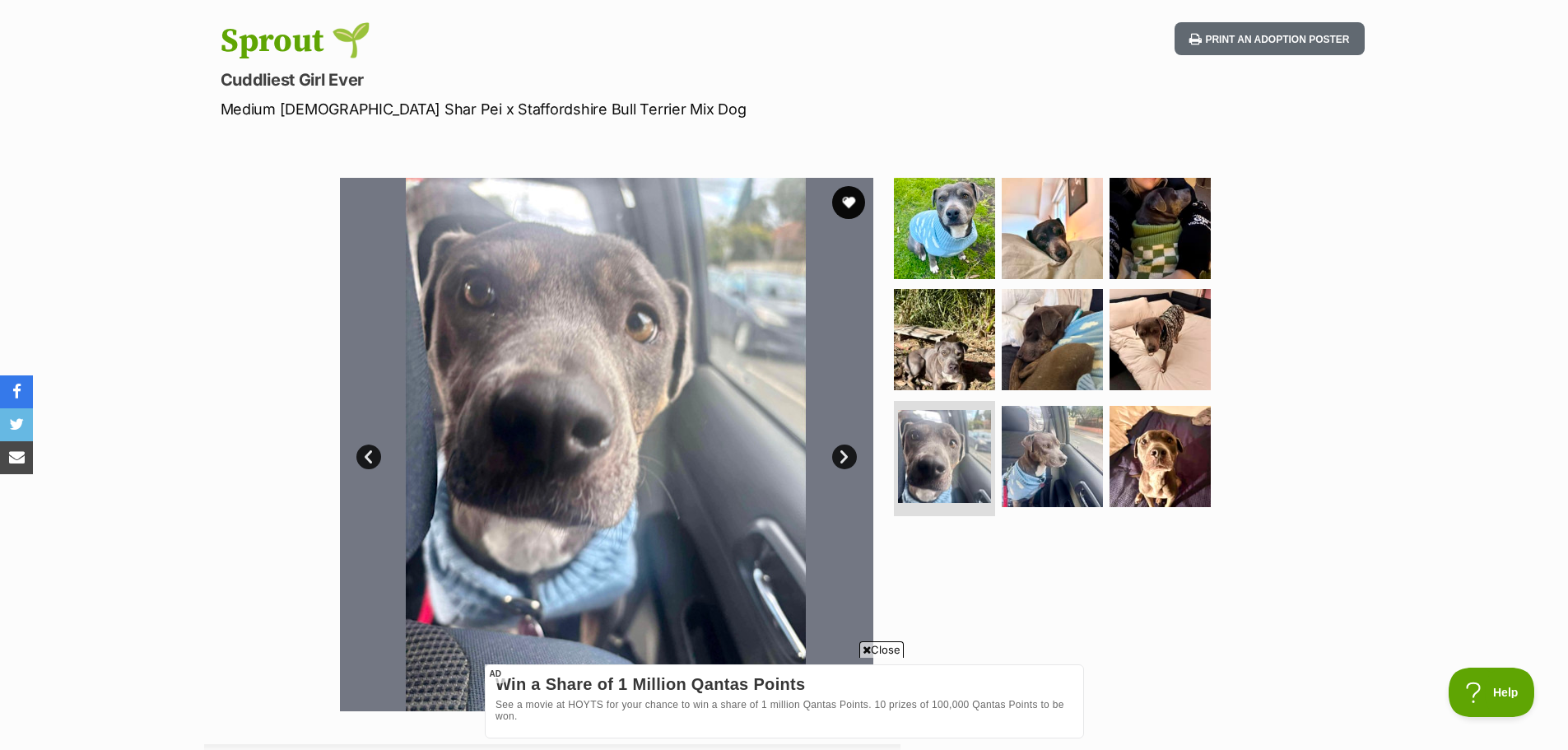
click at [845, 461] on link "Next" at bounding box center [845, 458] width 25 height 25
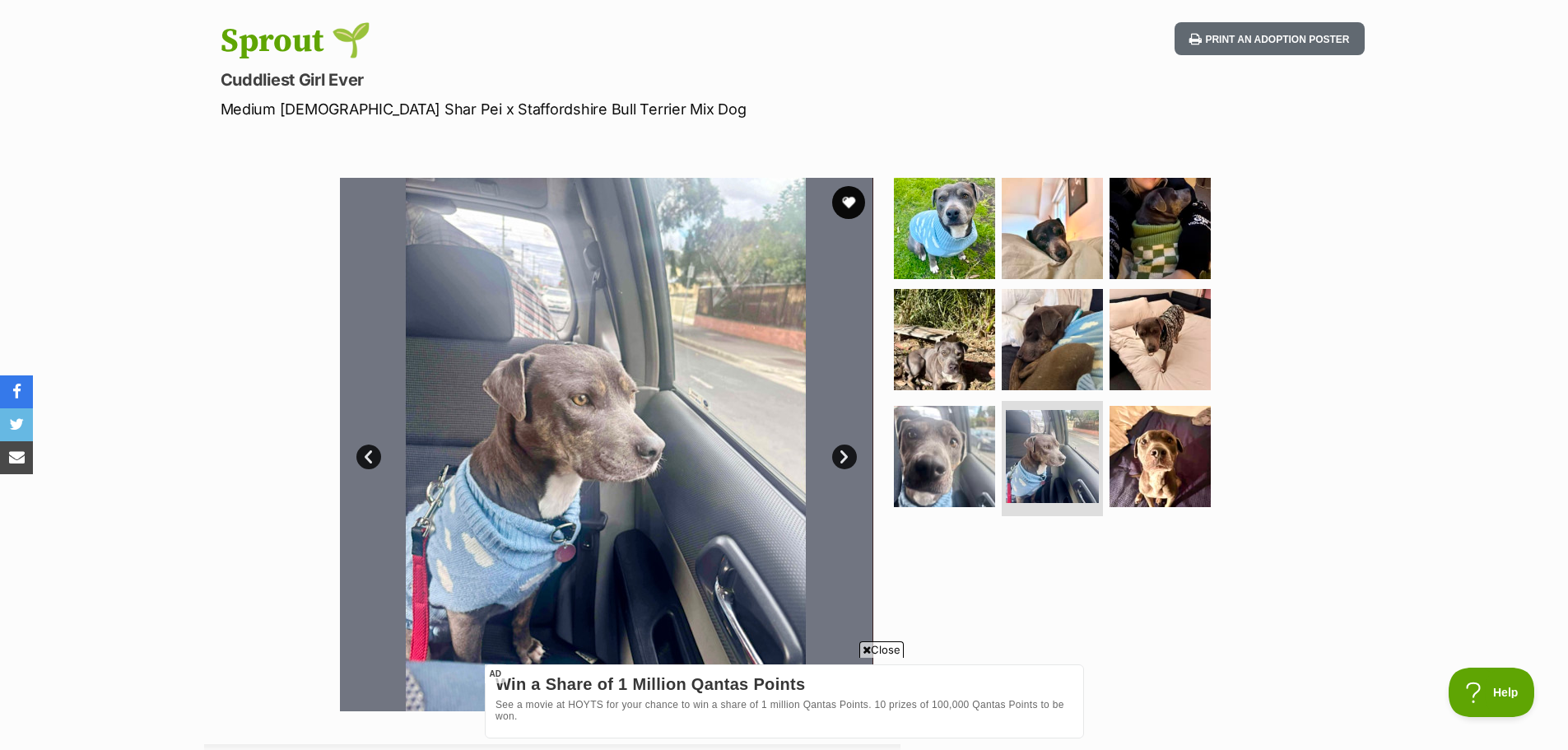
click at [845, 461] on link "Next" at bounding box center [845, 458] width 25 height 25
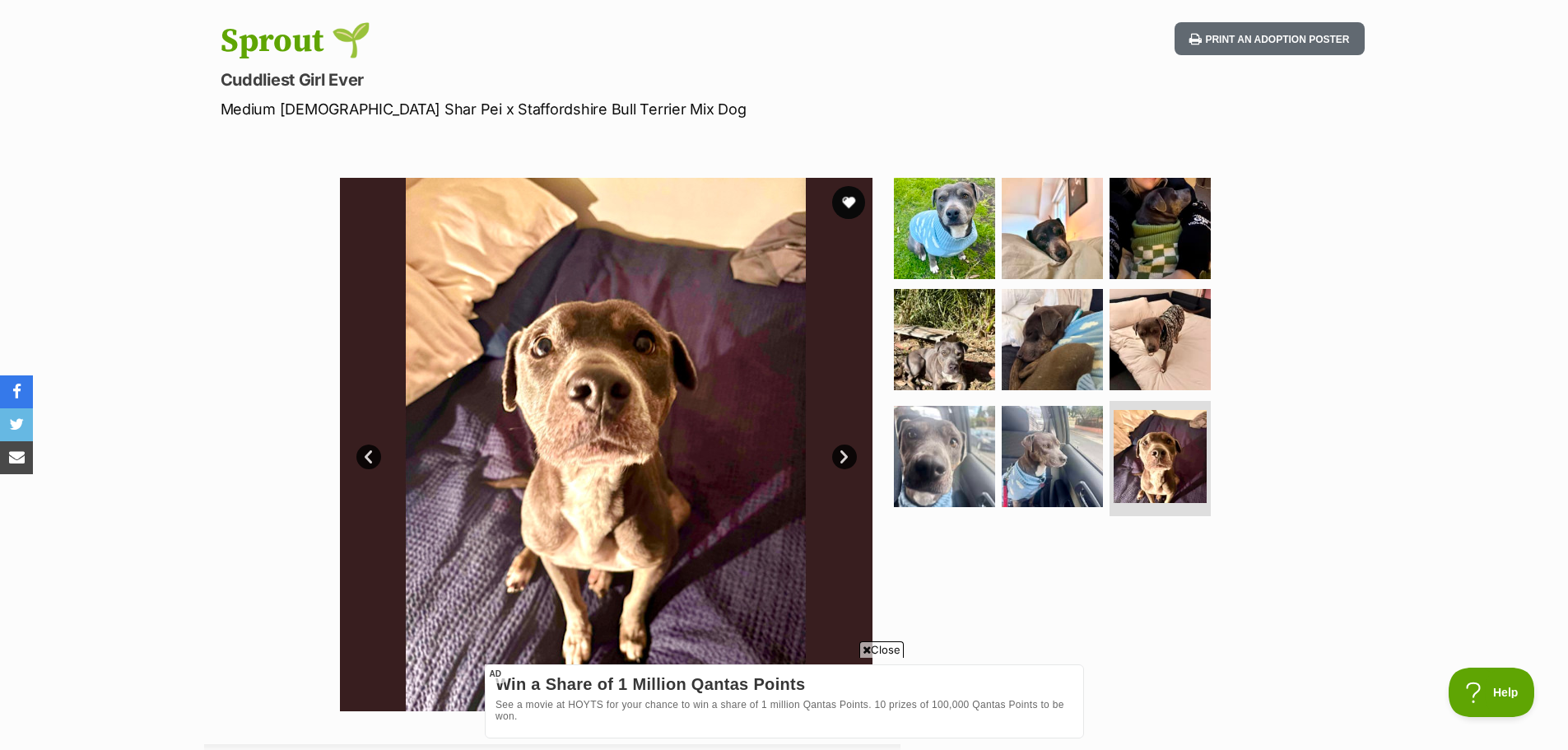
click at [845, 461] on link "Next" at bounding box center [845, 458] width 25 height 25
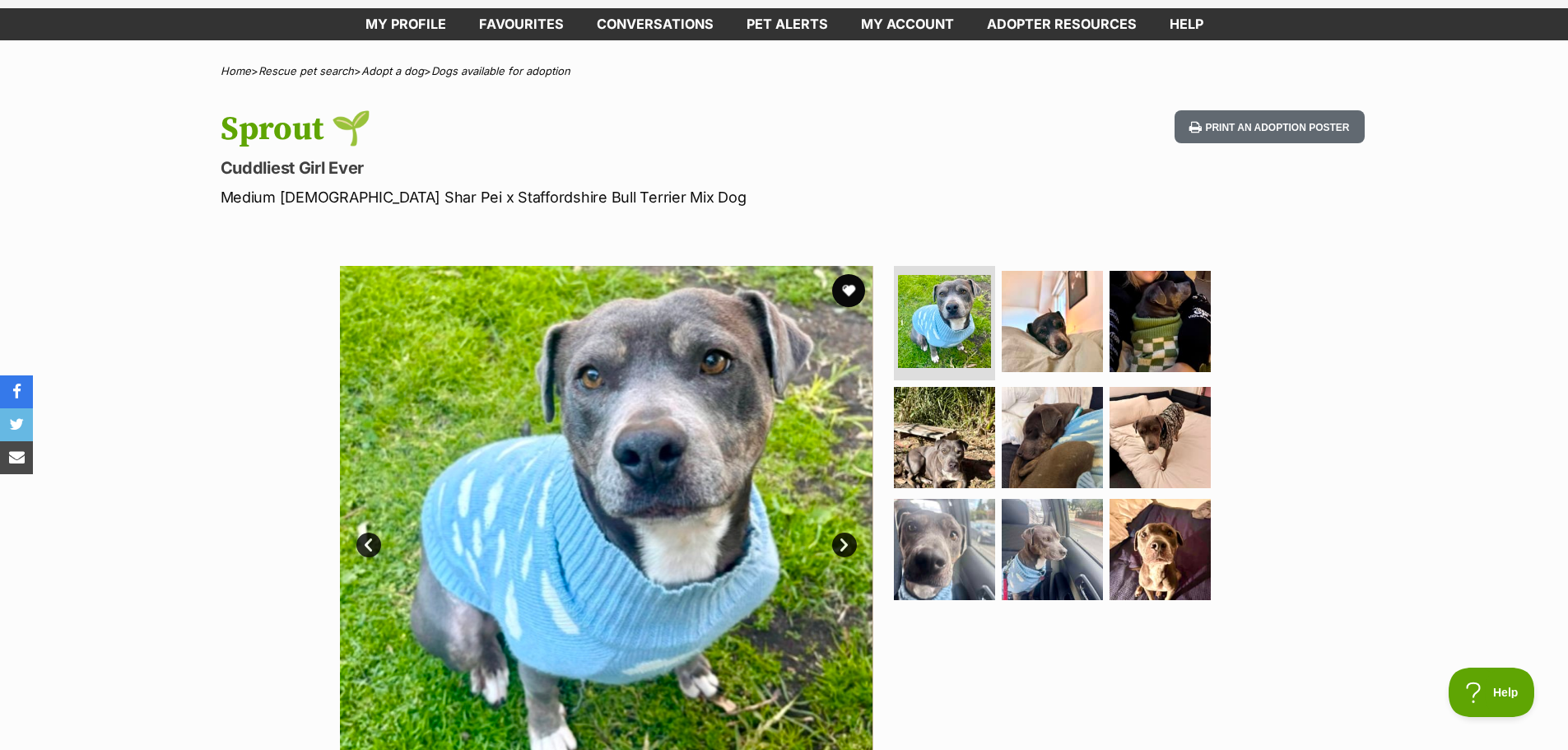
scroll to position [0, 0]
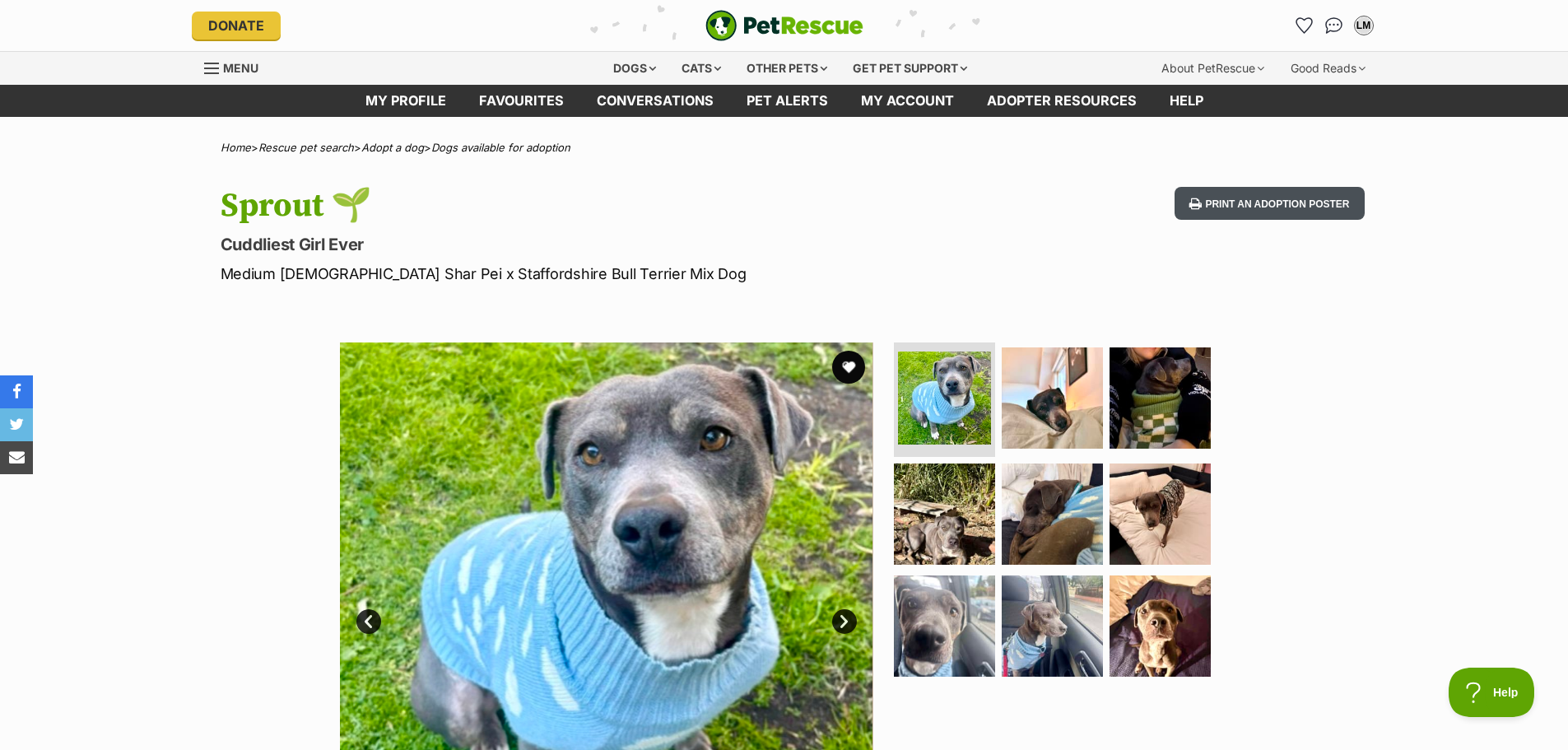
click at [1276, 195] on button "Print an adoption poster" at bounding box center [1268, 204] width 189 height 34
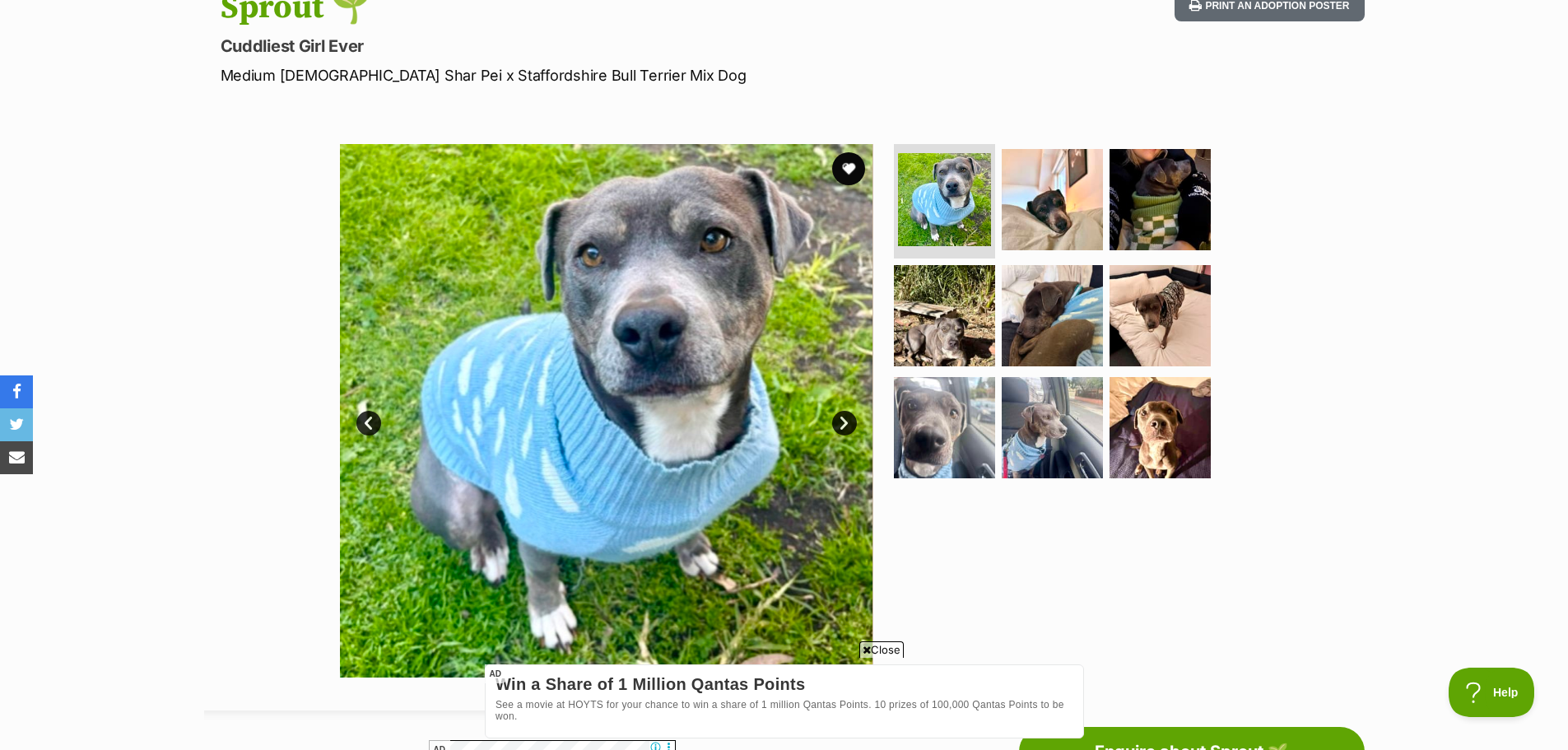
scroll to position [83, 0]
